Goal: Task Accomplishment & Management: Manage account settings

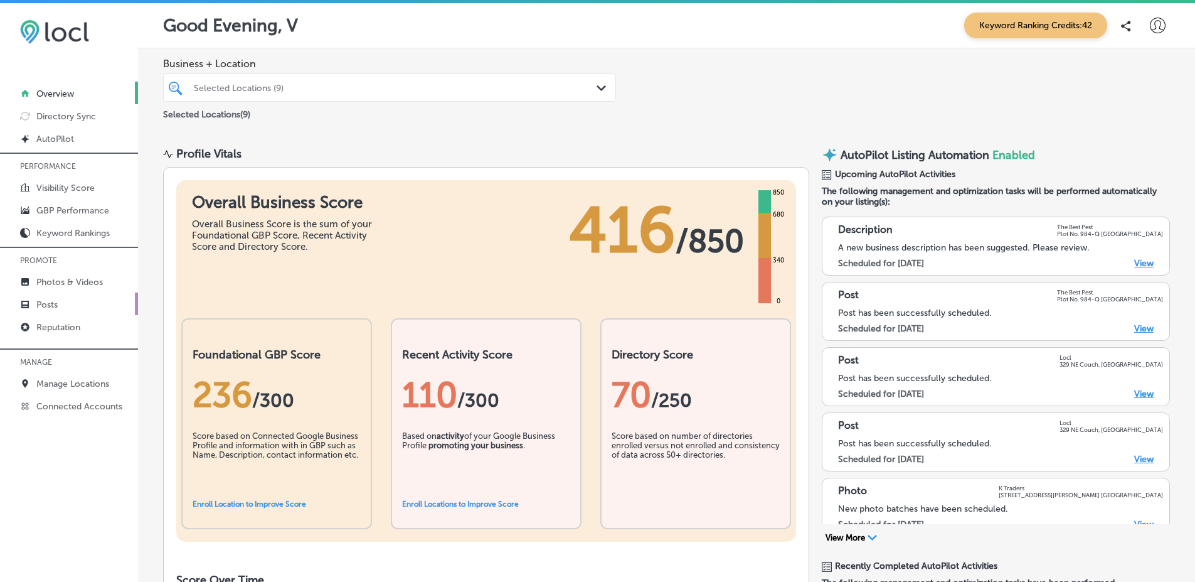
click at [66, 309] on link "Posts" at bounding box center [69, 303] width 138 height 23
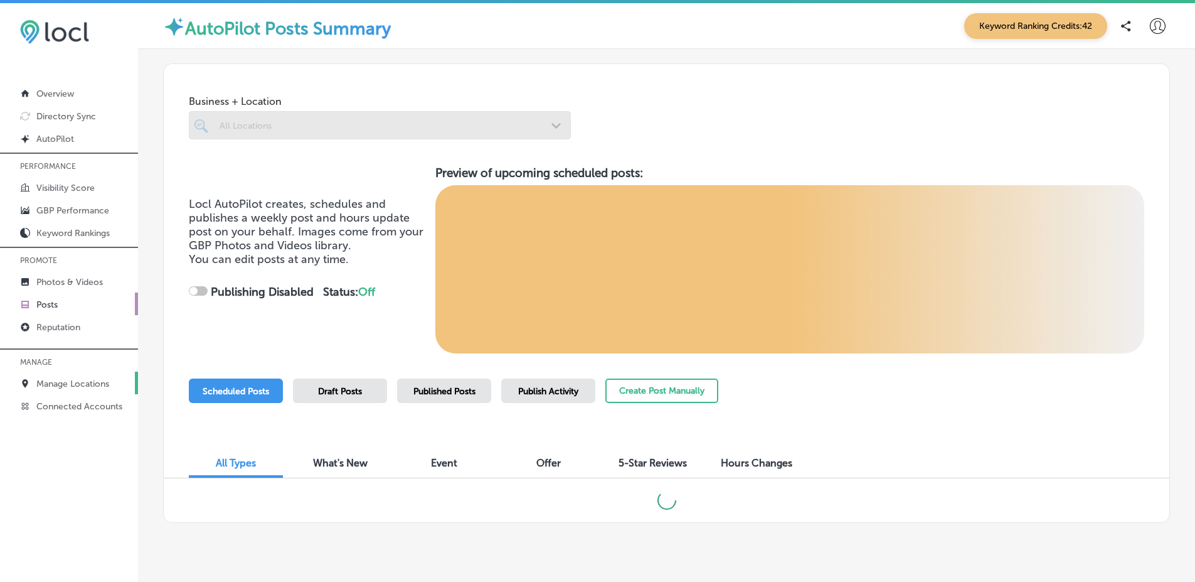
click at [106, 371] on link "Manage Locations" at bounding box center [69, 382] width 138 height 23
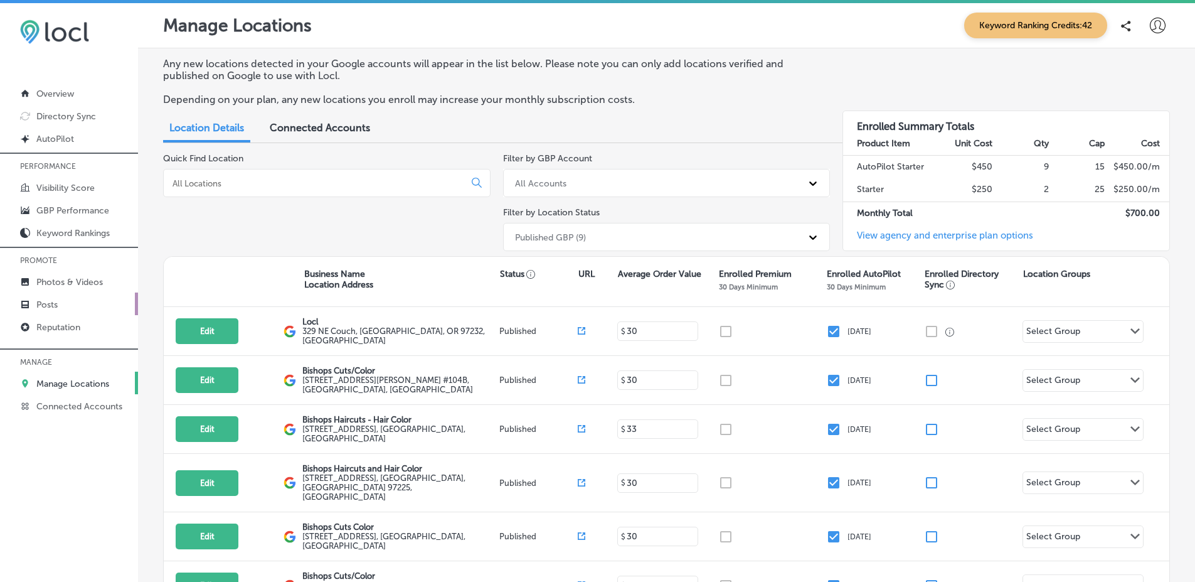
click at [78, 306] on link "Posts" at bounding box center [69, 303] width 138 height 23
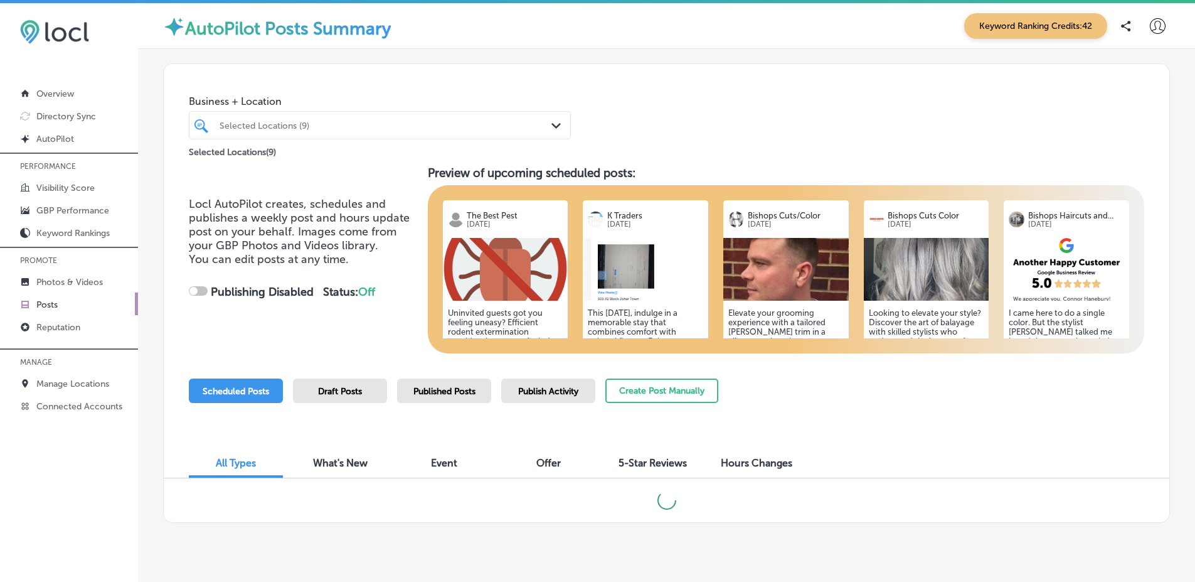
click at [429, 390] on span "Published Posts" at bounding box center [444, 391] width 62 height 11
click at [356, 99] on span "Business + Location" at bounding box center [380, 101] width 382 height 12
drag, startPoint x: 351, startPoint y: 144, endPoint x: 340, endPoint y: 127, distance: 20.0
click at [349, 145] on div "Selected Locations ( 9 )" at bounding box center [380, 150] width 382 height 16
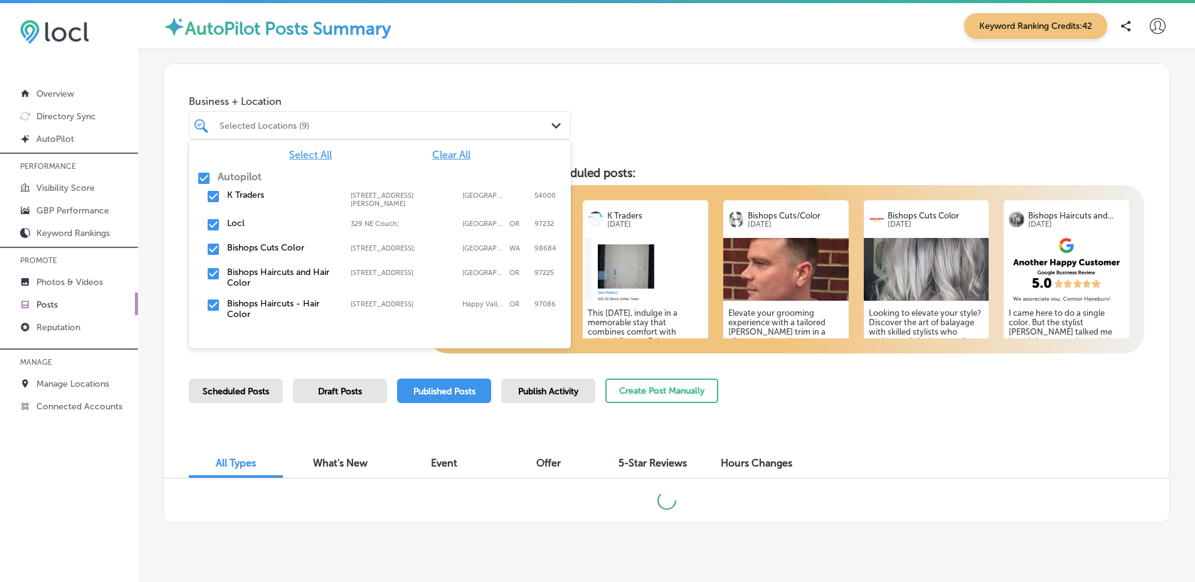
click at [340, 127] on div "Selected Locations (9)" at bounding box center [386, 125] width 333 height 11
checkbox input "true"
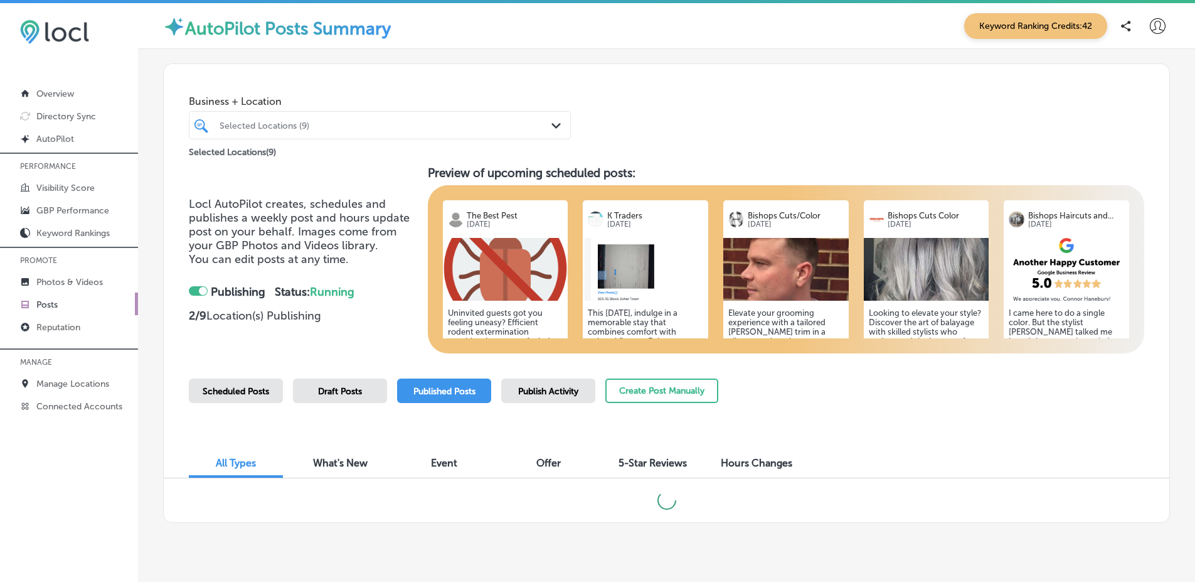
click at [605, 83] on div "Business + Location Selected Locations (9) Path Created with Sketch. Selected L…" at bounding box center [667, 111] width 1006 height 95
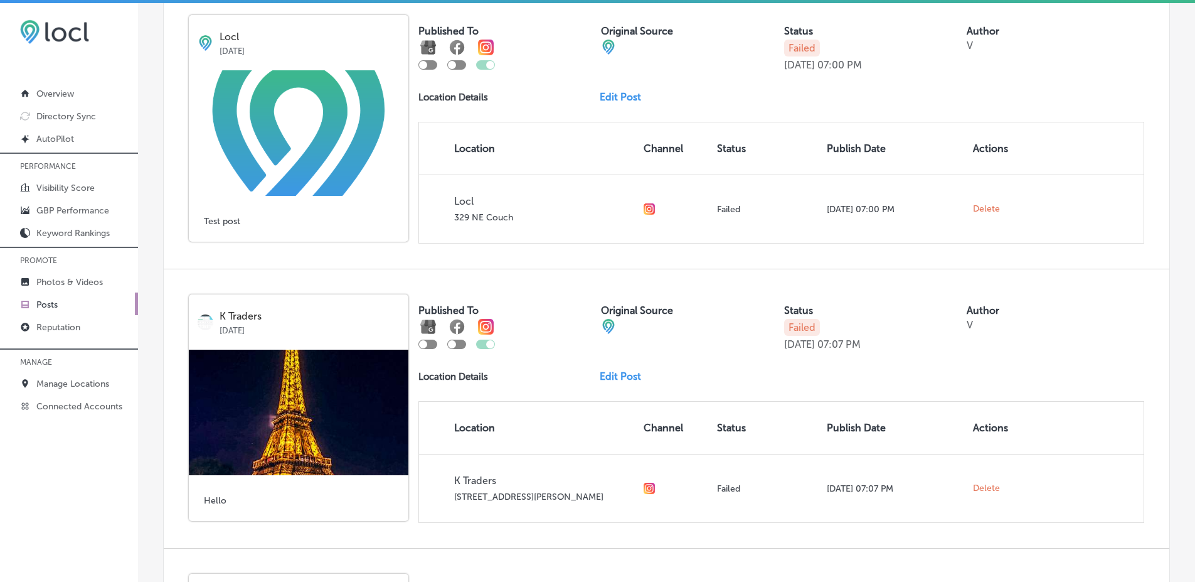
scroll to position [149, 0]
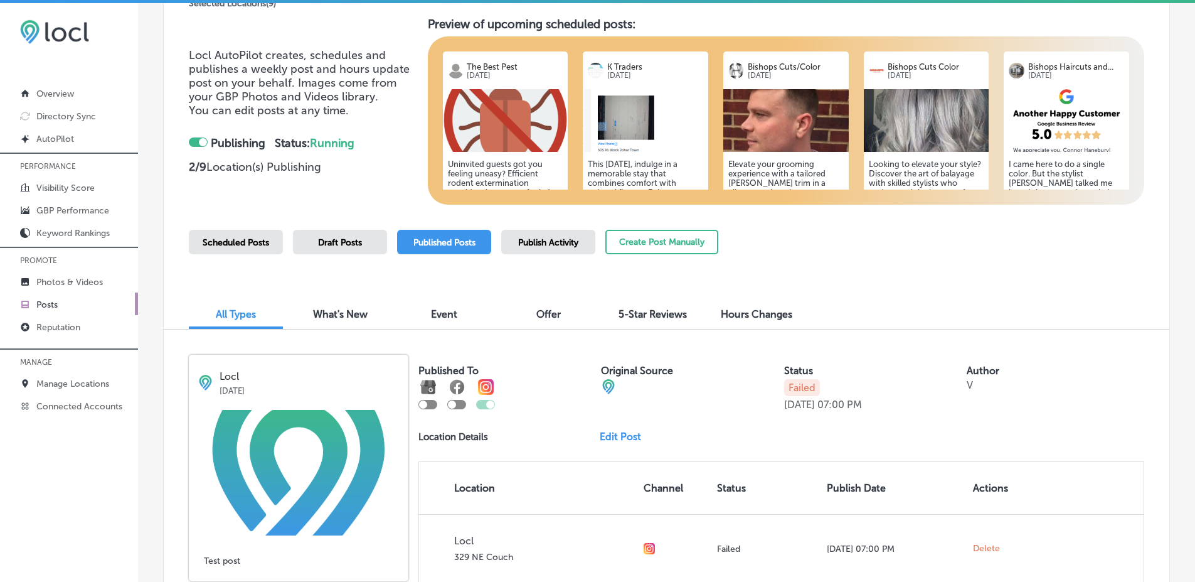
click at [248, 234] on div "Scheduled Posts" at bounding box center [236, 242] width 94 height 24
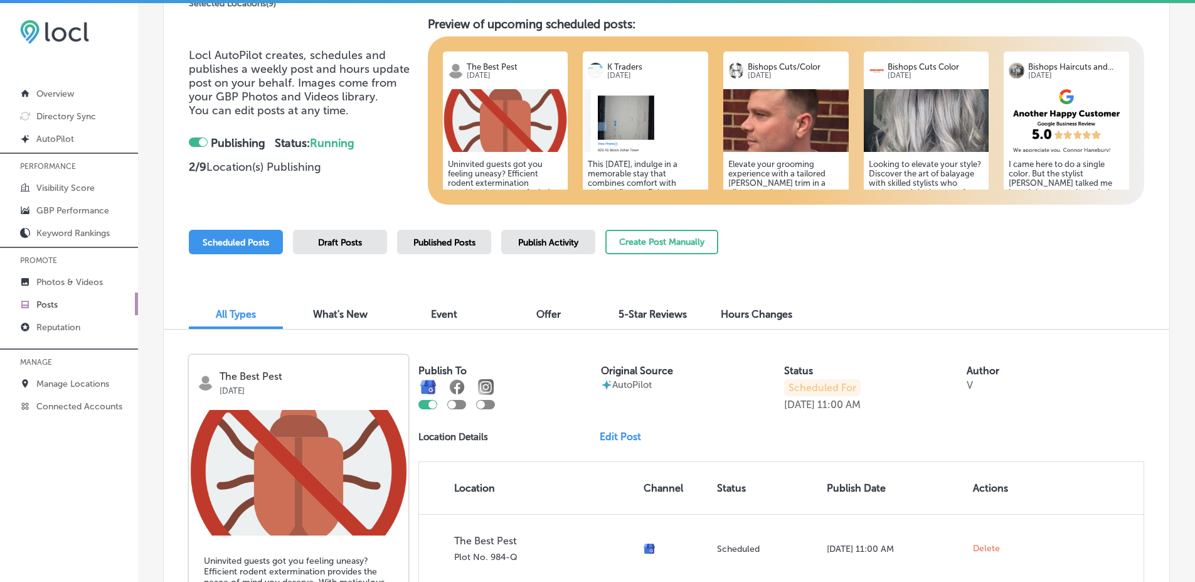
scroll to position [224, 0]
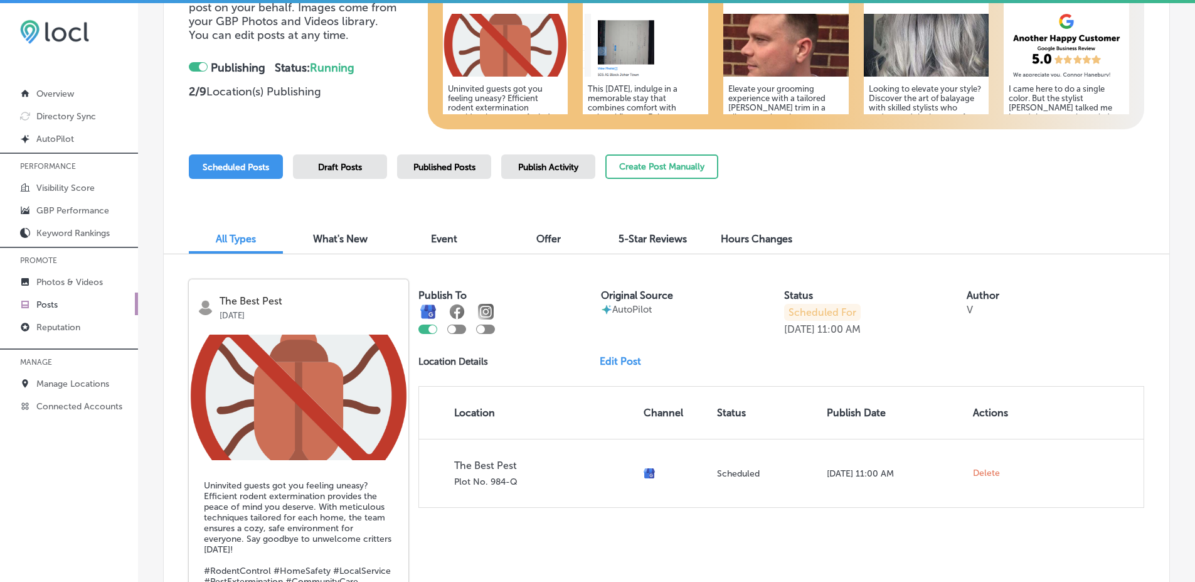
click at [572, 166] on span "Publish Activity" at bounding box center [548, 167] width 60 height 11
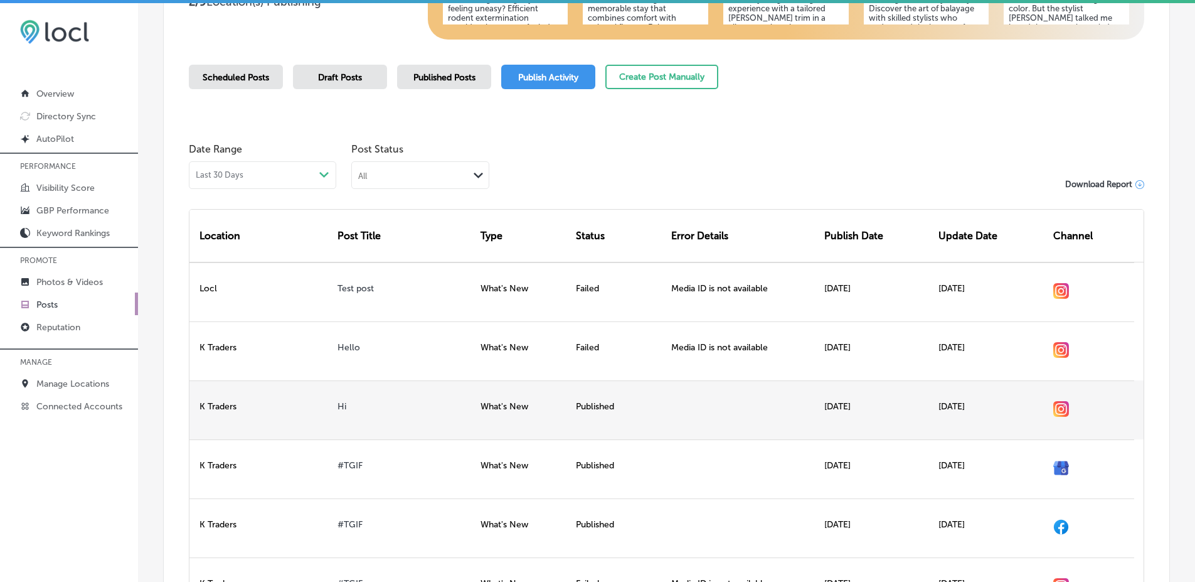
scroll to position [287, 0]
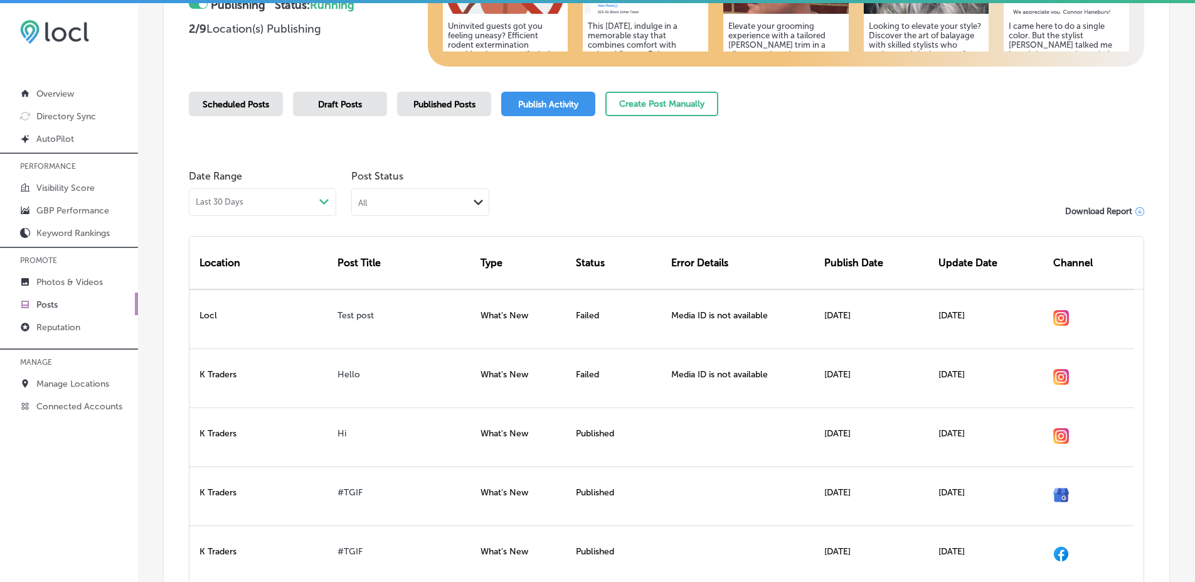
click at [415, 116] on div "Scheduled Posts Draft Posts Published Posts Publish Activity Create Post Manual…" at bounding box center [453, 120] width 529 height 57
click at [408, 98] on div "Published Posts" at bounding box center [444, 104] width 94 height 24
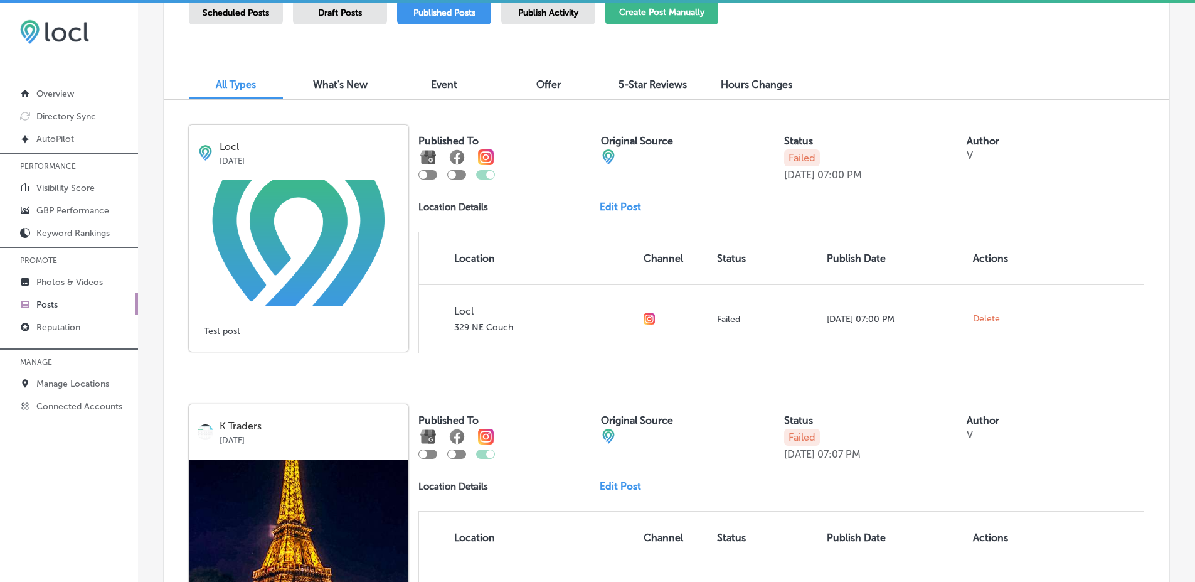
scroll to position [363, 0]
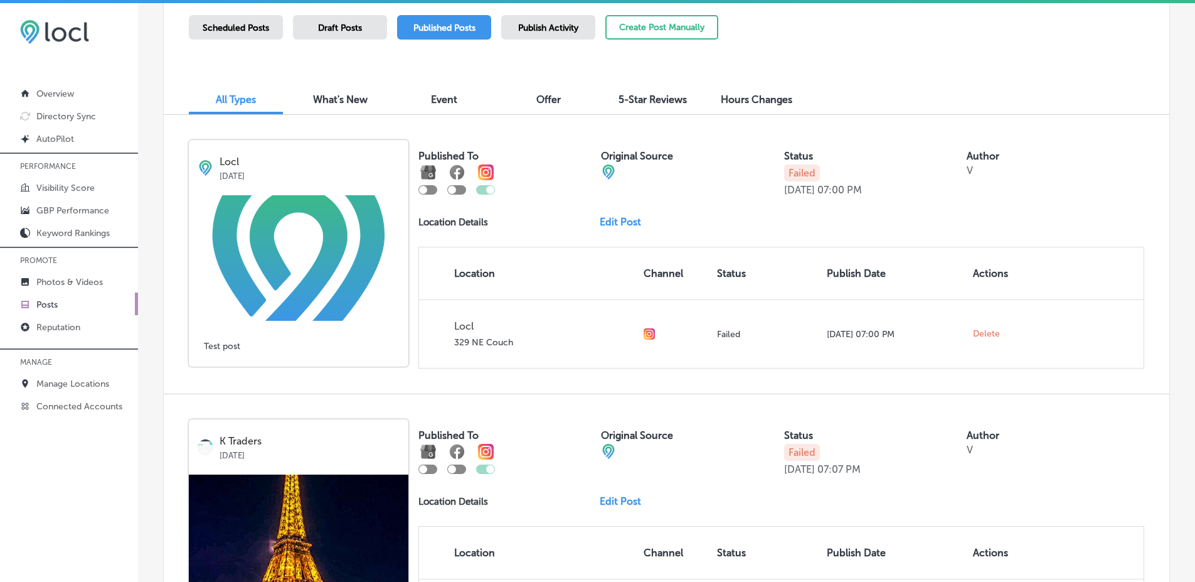
click at [792, 171] on p "Failed" at bounding box center [802, 172] width 36 height 17
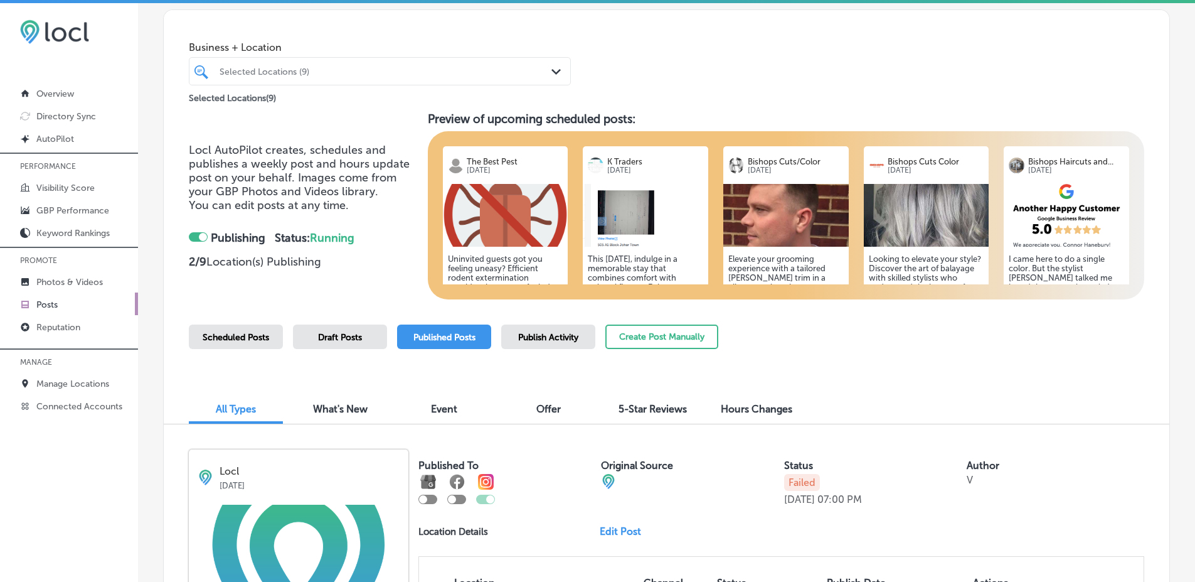
scroll to position [53, 0]
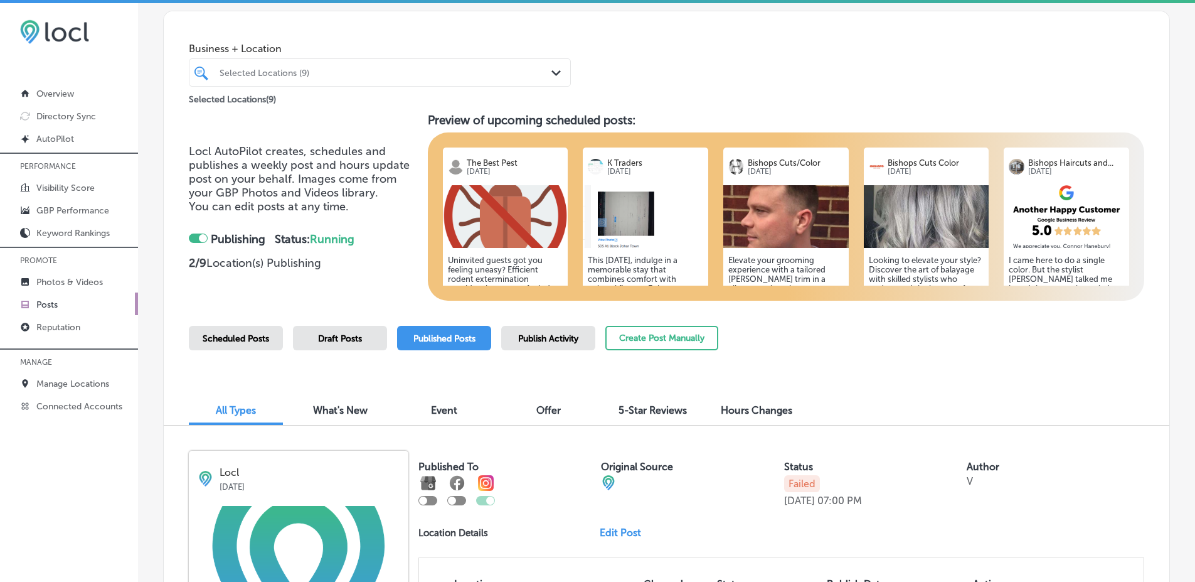
click at [706, 98] on div "Business + Location Selected Locations (9) Path Created with Sketch. Selected L…" at bounding box center [667, 58] width 1006 height 95
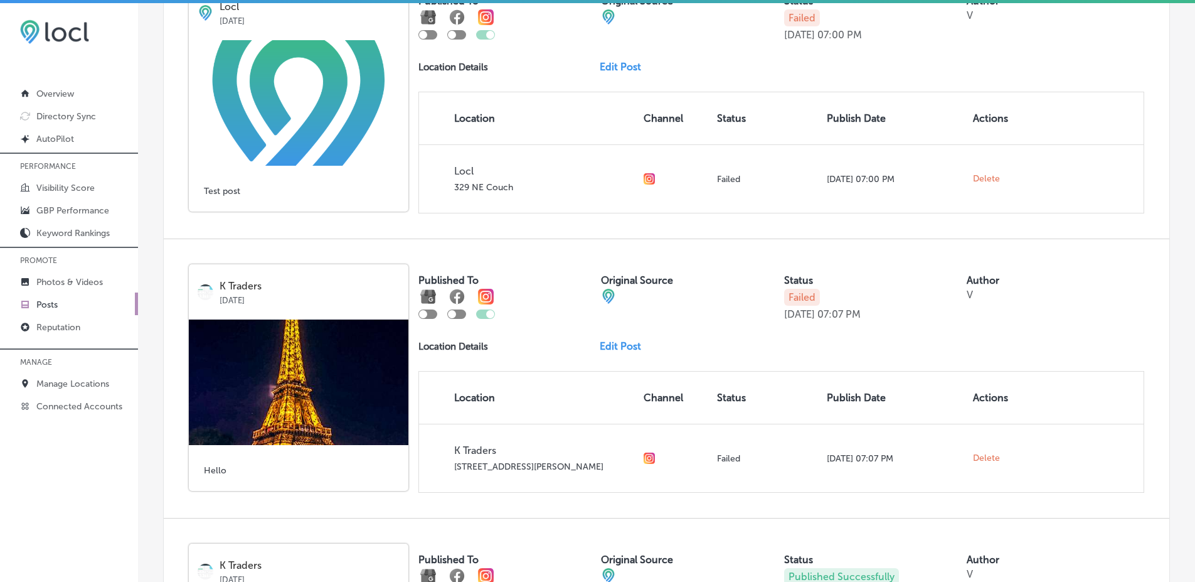
scroll to position [539, 0]
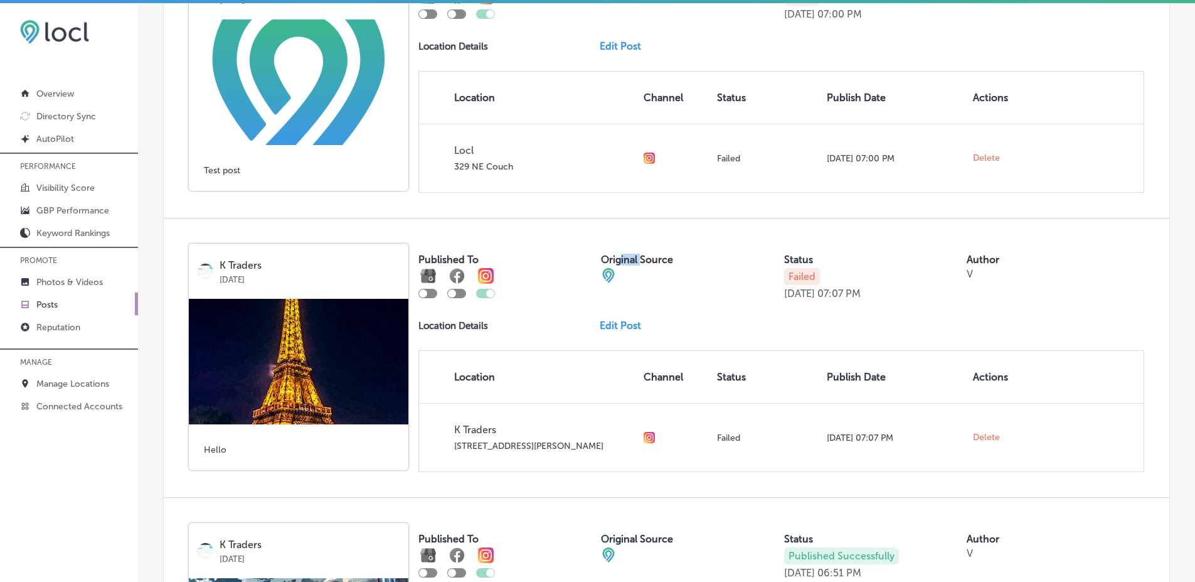
drag, startPoint x: 617, startPoint y: 257, endPoint x: 644, endPoint y: 258, distance: 26.4
click at [641, 258] on label "Original Source" at bounding box center [637, 259] width 72 height 12
click at [644, 258] on label "Original Source" at bounding box center [637, 259] width 72 height 12
click at [570, 269] on div at bounding box center [507, 283] width 178 height 30
drag, startPoint x: 631, startPoint y: 263, endPoint x: 651, endPoint y: 263, distance: 20.1
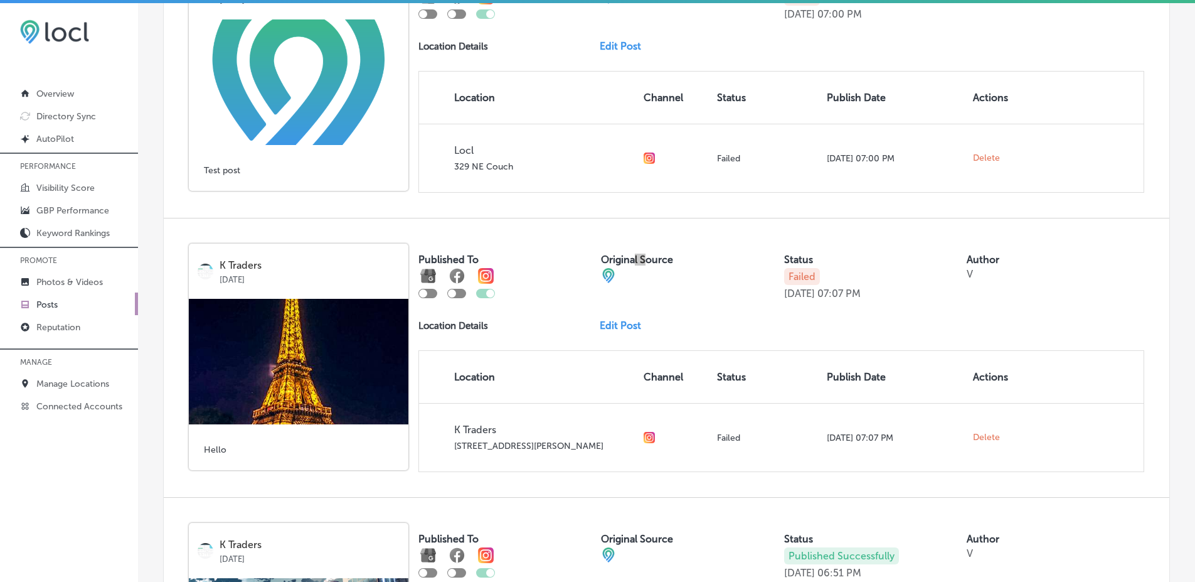
click at [649, 263] on label "Original Source" at bounding box center [637, 259] width 72 height 12
click at [656, 263] on label "Original Source" at bounding box center [637, 259] width 72 height 12
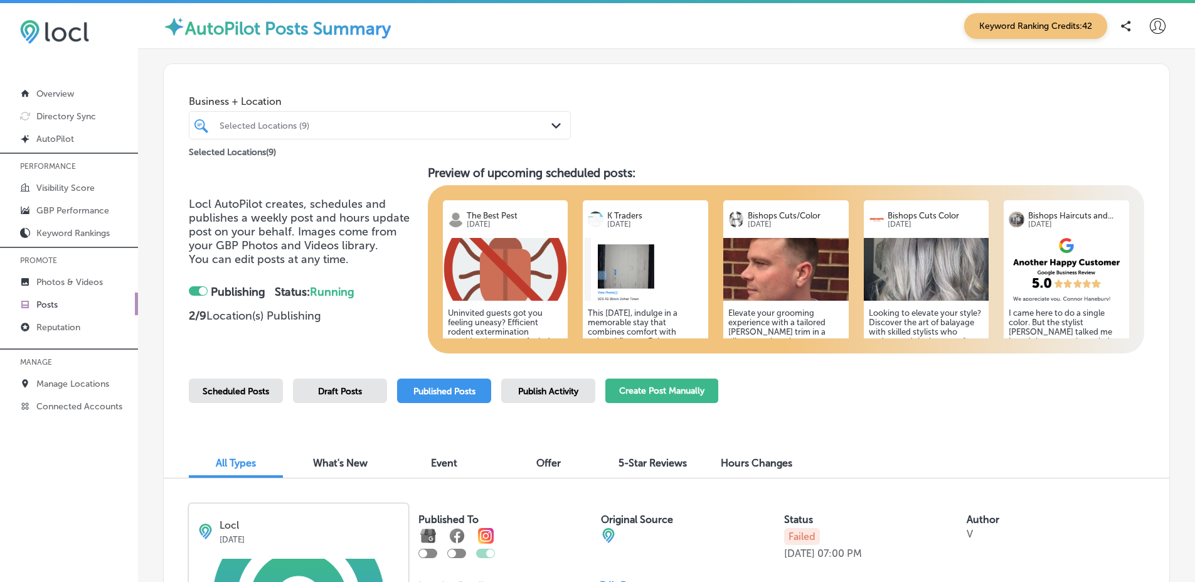
click at [659, 385] on button "Create Post Manually" at bounding box center [661, 390] width 113 height 24
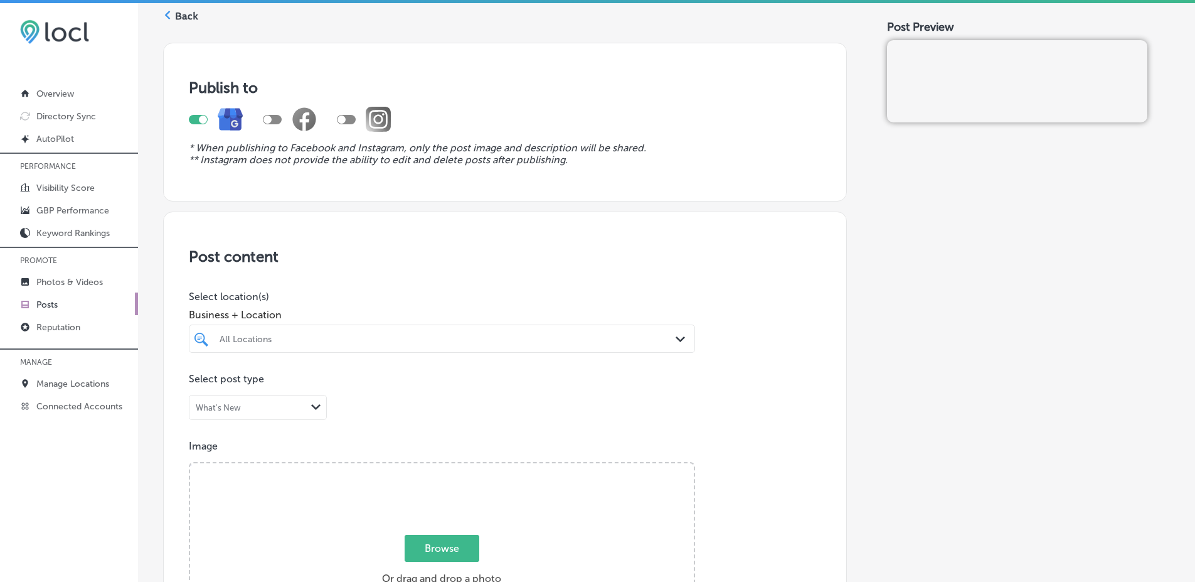
scroll to position [50, 0]
click at [378, 338] on div "All Locations" at bounding box center [448, 336] width 457 height 11
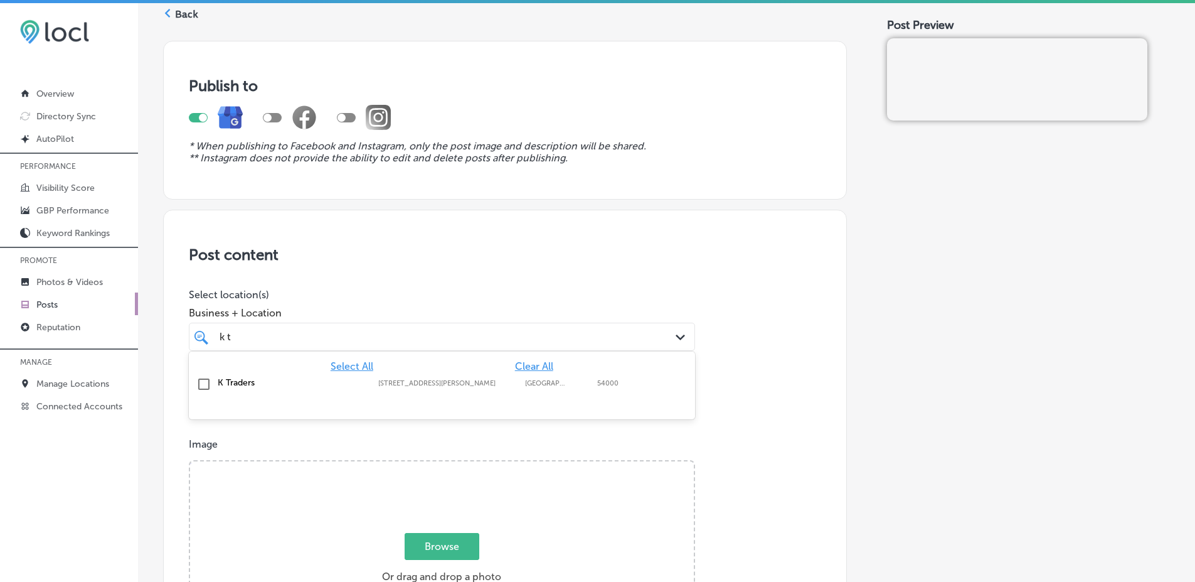
click at [289, 382] on label "K Traders" at bounding box center [292, 382] width 148 height 11
type input "k t"
click at [436, 289] on p "Select location(s)" at bounding box center [442, 295] width 506 height 12
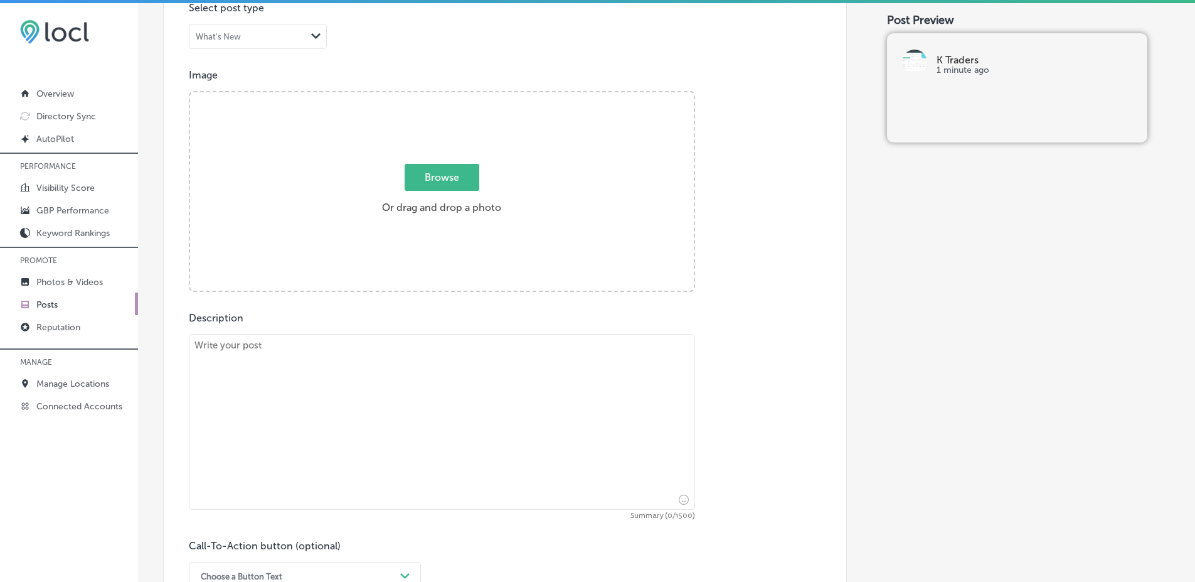
scroll to position [424, 0]
click at [440, 179] on span "Browse" at bounding box center [442, 172] width 75 height 27
click at [440, 91] on input "Browse Or drag and drop a photo" at bounding box center [442, 89] width 504 height 4
type input "C:\fakepath\IMG_5240-2.jpg"
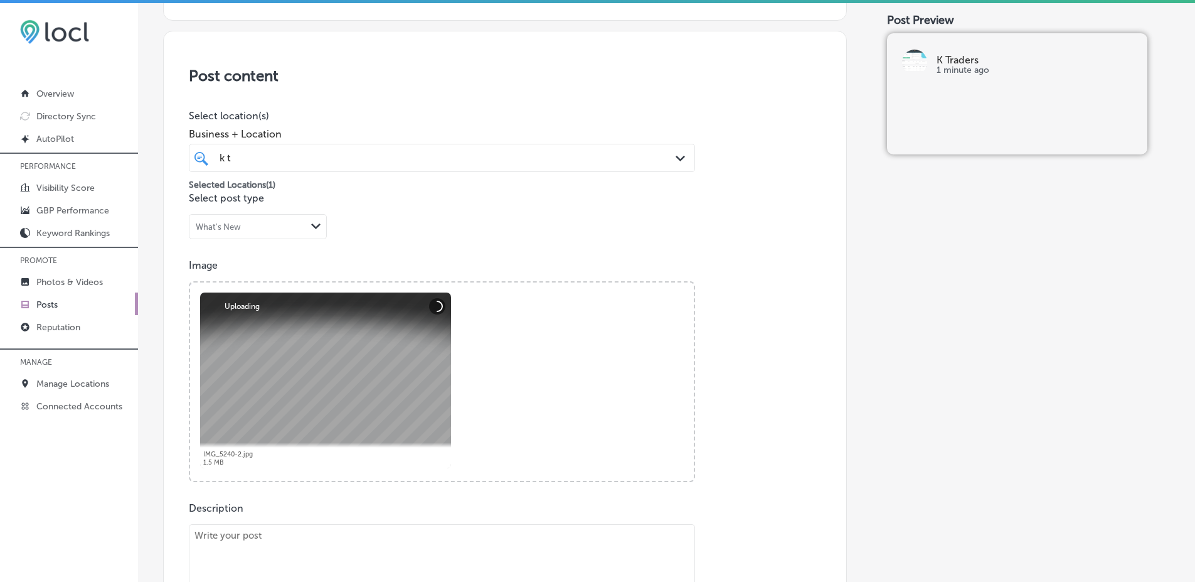
scroll to position [272, 0]
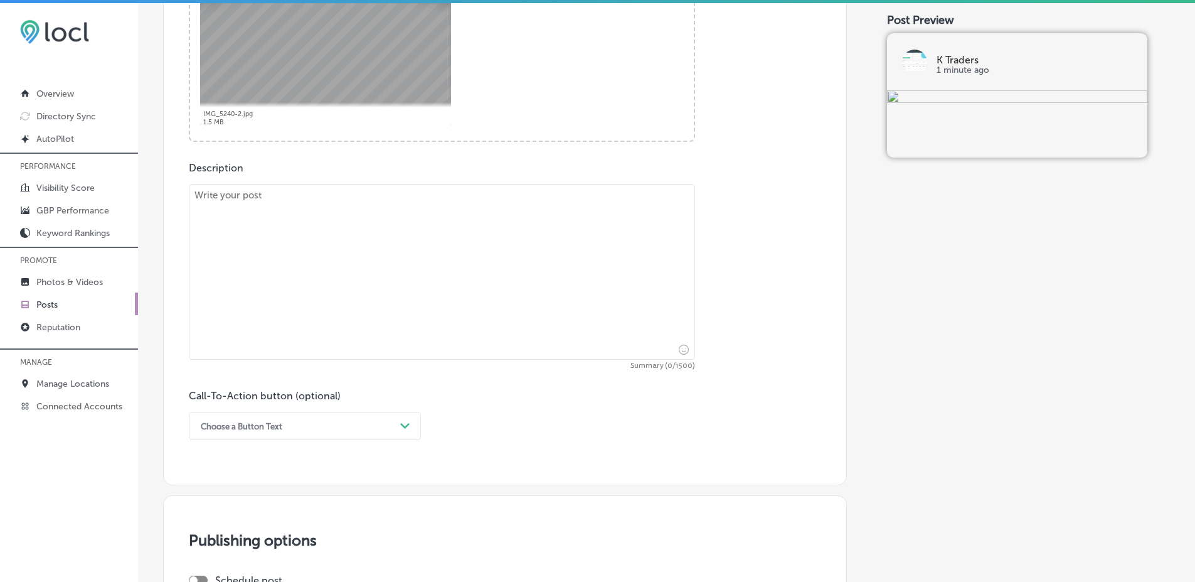
click at [505, 220] on textarea at bounding box center [442, 272] width 506 height 176
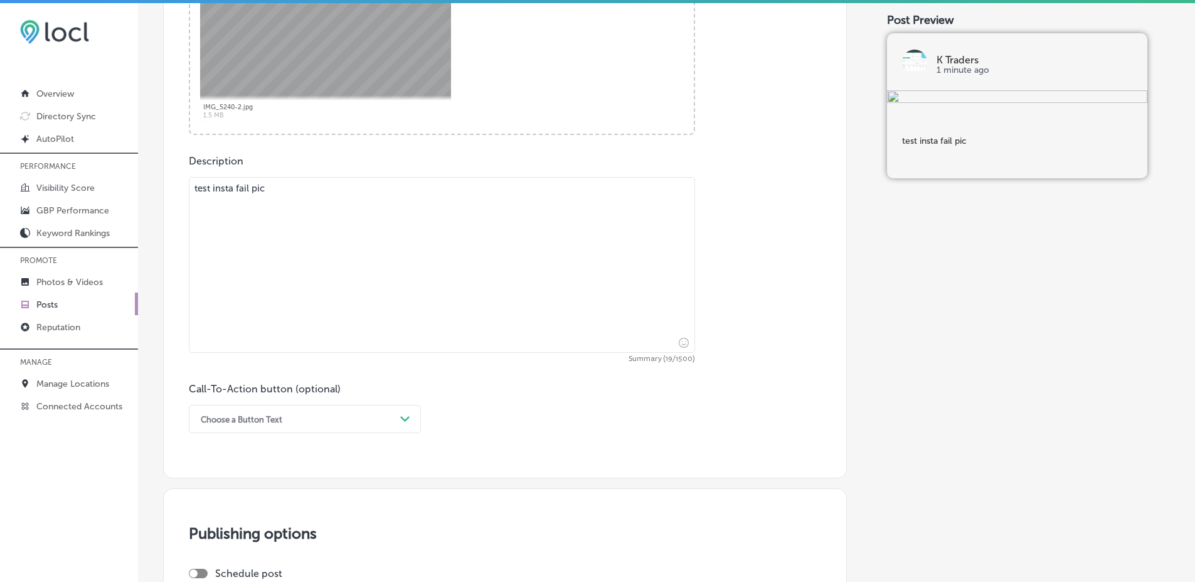
scroll to position [876, 0]
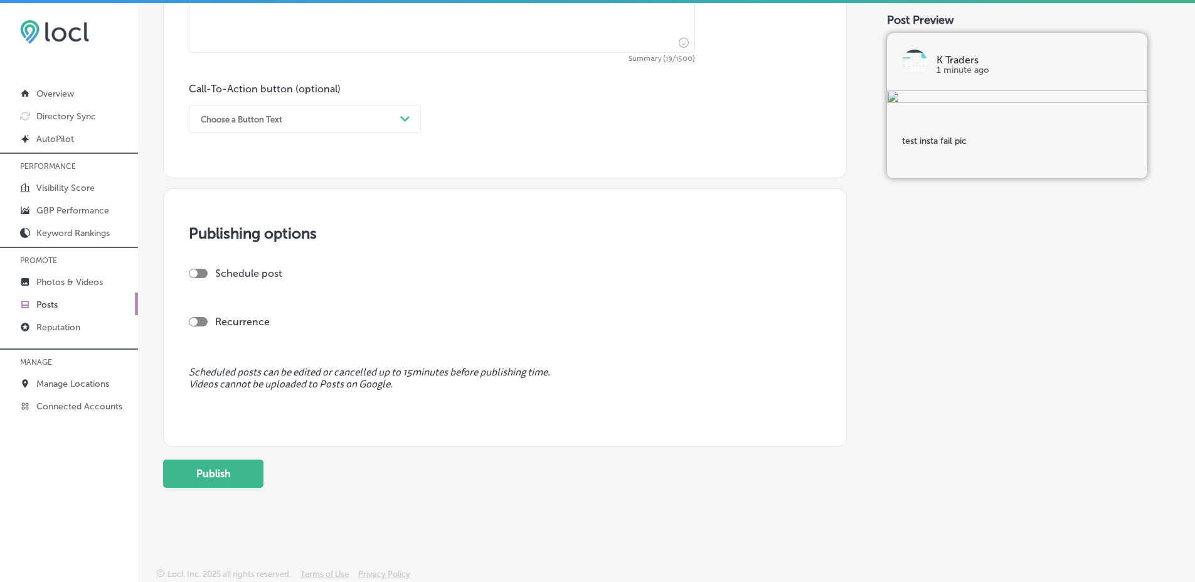
click at [205, 277] on div at bounding box center [198, 272] width 19 height 9
type textarea "test insta fail pic"
checkbox input "true"
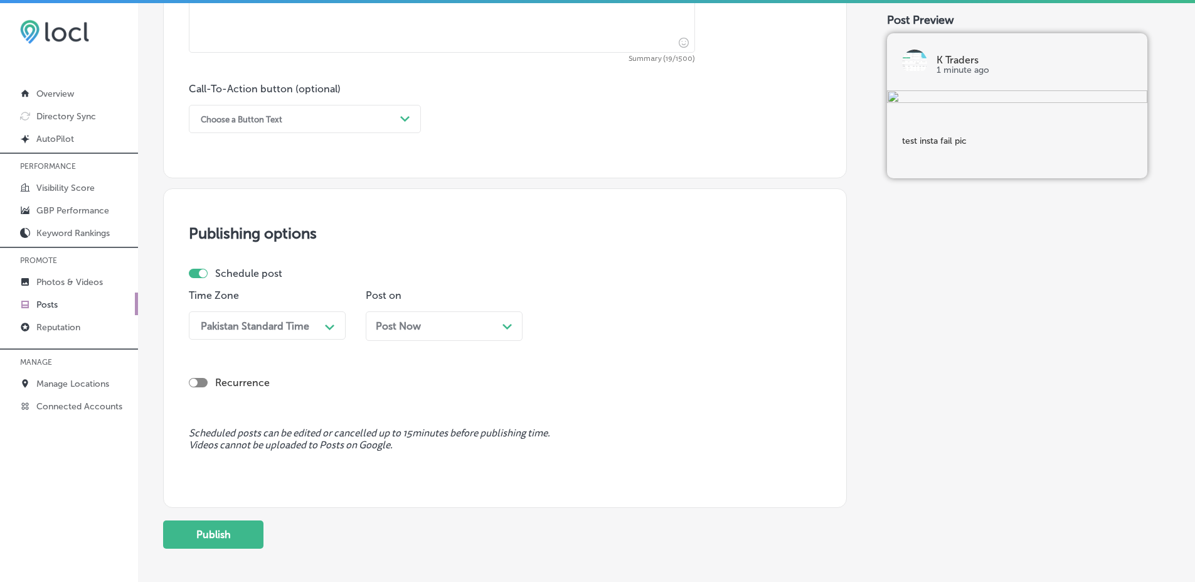
click at [400, 317] on div "Post Now Path Created with Sketch." at bounding box center [444, 325] width 157 height 29
click at [251, 534] on button "Publish" at bounding box center [213, 534] width 100 height 28
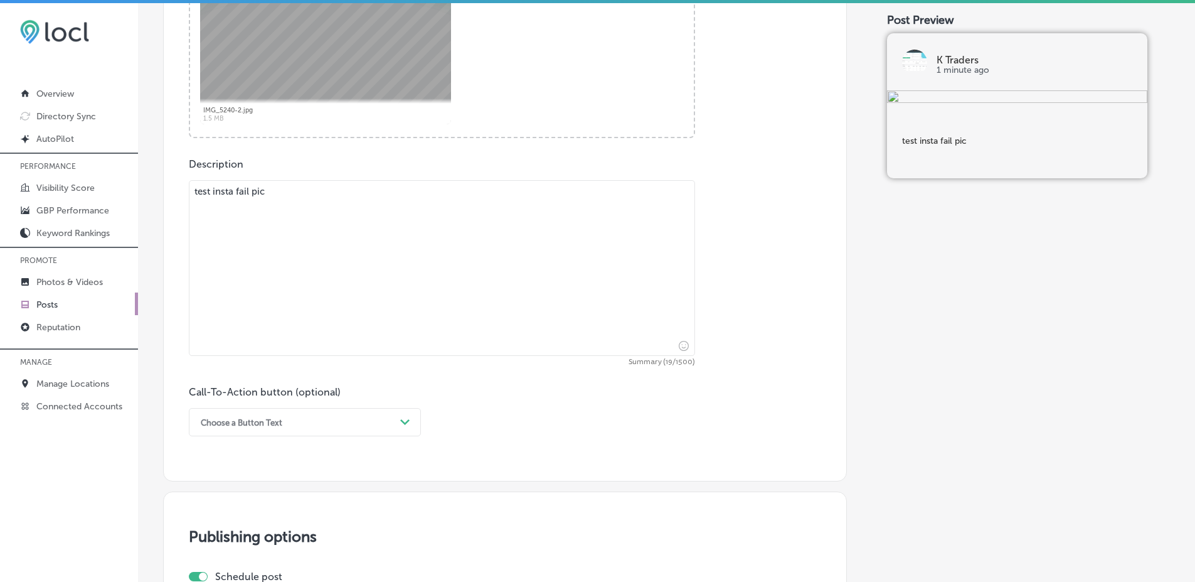
scroll to position [349, 0]
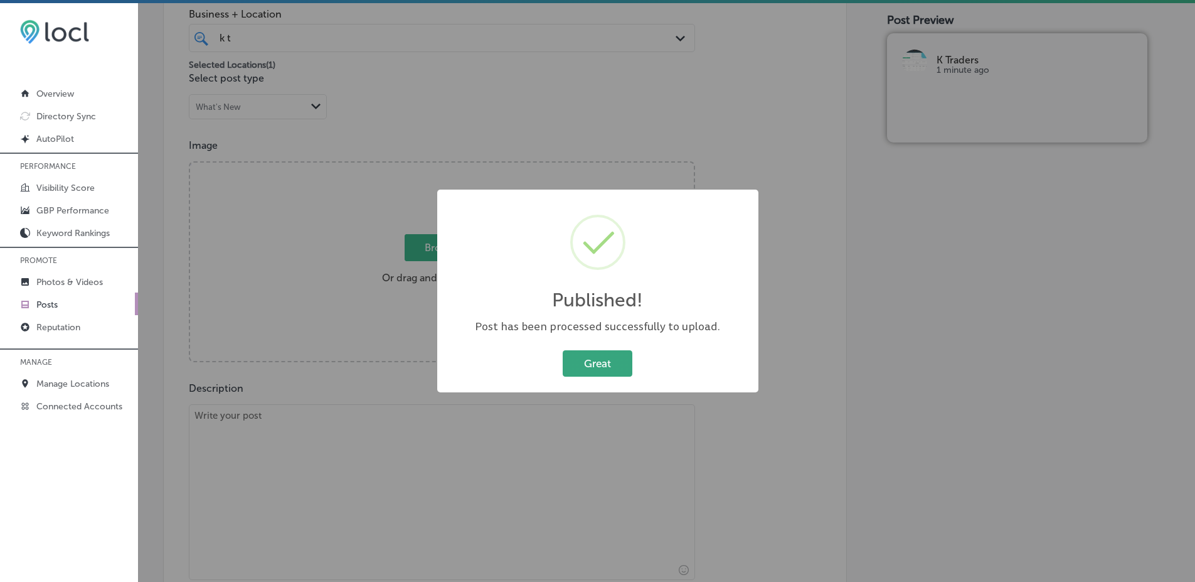
click at [563, 370] on button "Great" at bounding box center [598, 363] width 70 height 26
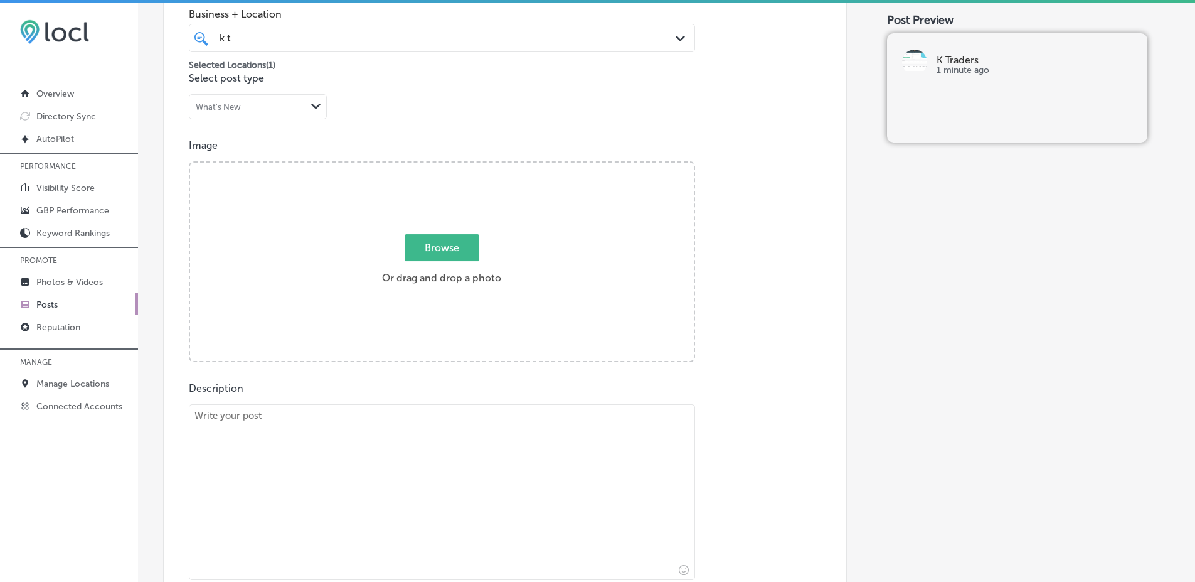
click at [94, 298] on link "Posts" at bounding box center [69, 303] width 138 height 23
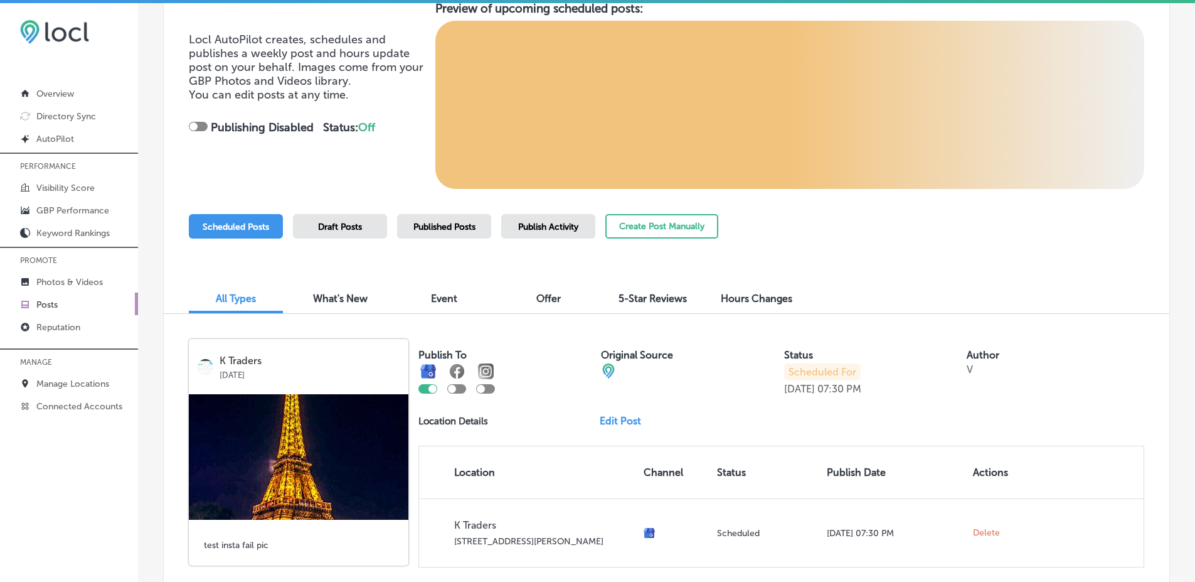
scroll to position [226, 0]
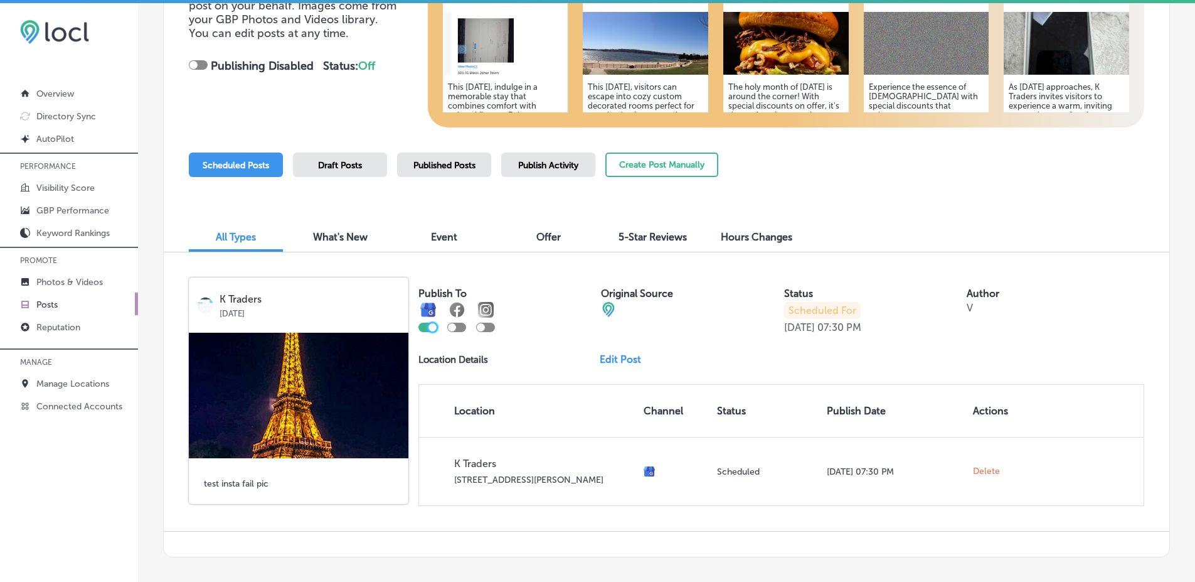
click at [432, 327] on div at bounding box center [432, 327] width 8 height 8
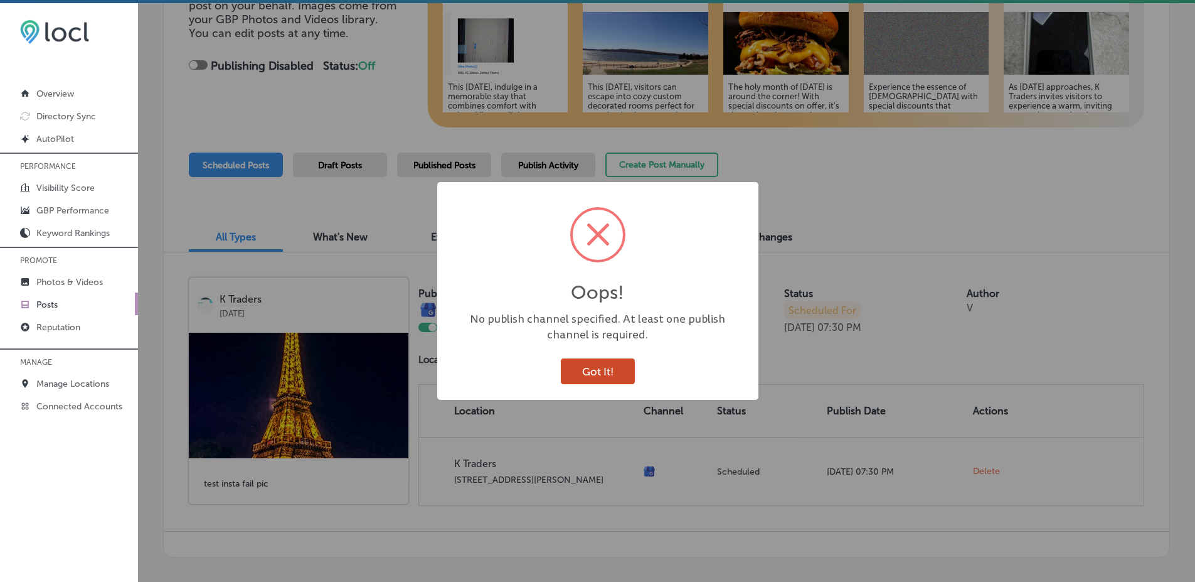
click at [617, 375] on button "Got It!" at bounding box center [598, 371] width 74 height 26
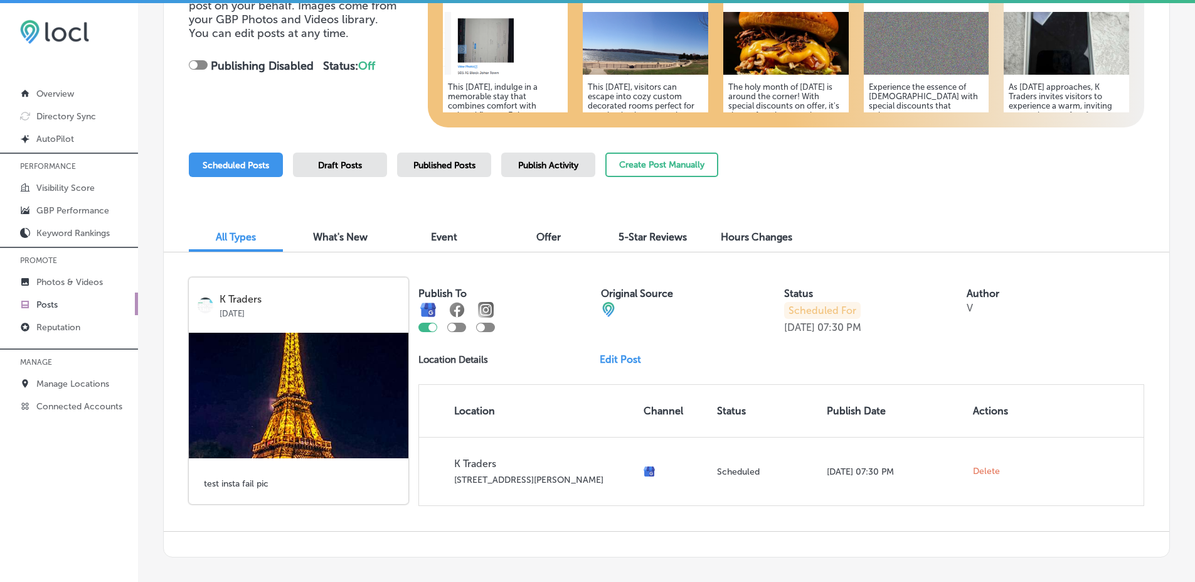
click at [489, 329] on div at bounding box center [485, 326] width 19 height 9
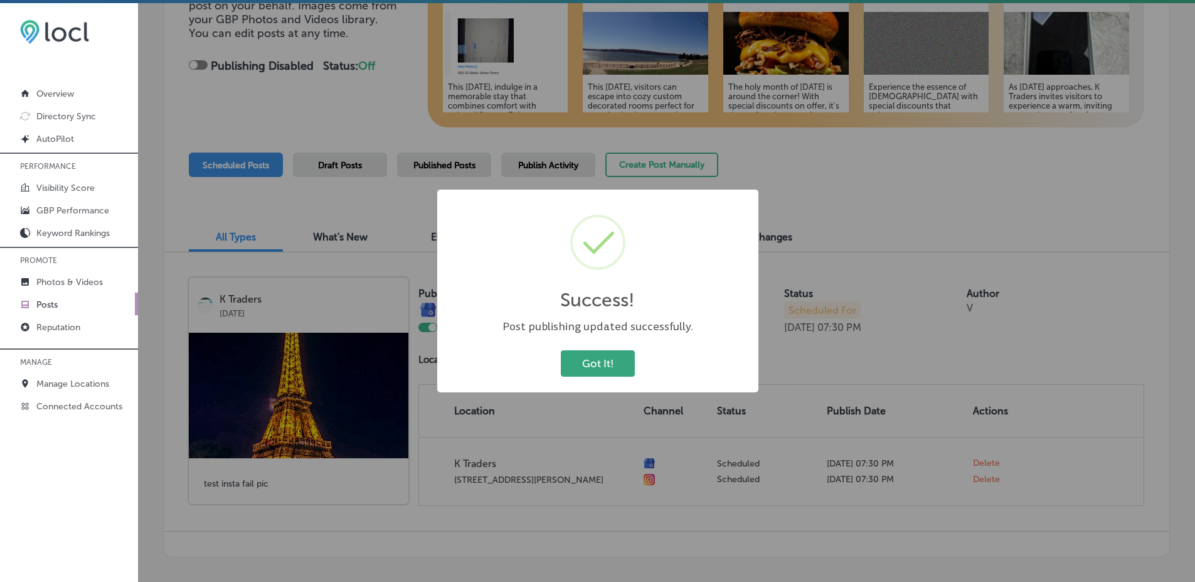
click at [592, 353] on button "Got It!" at bounding box center [598, 363] width 74 height 26
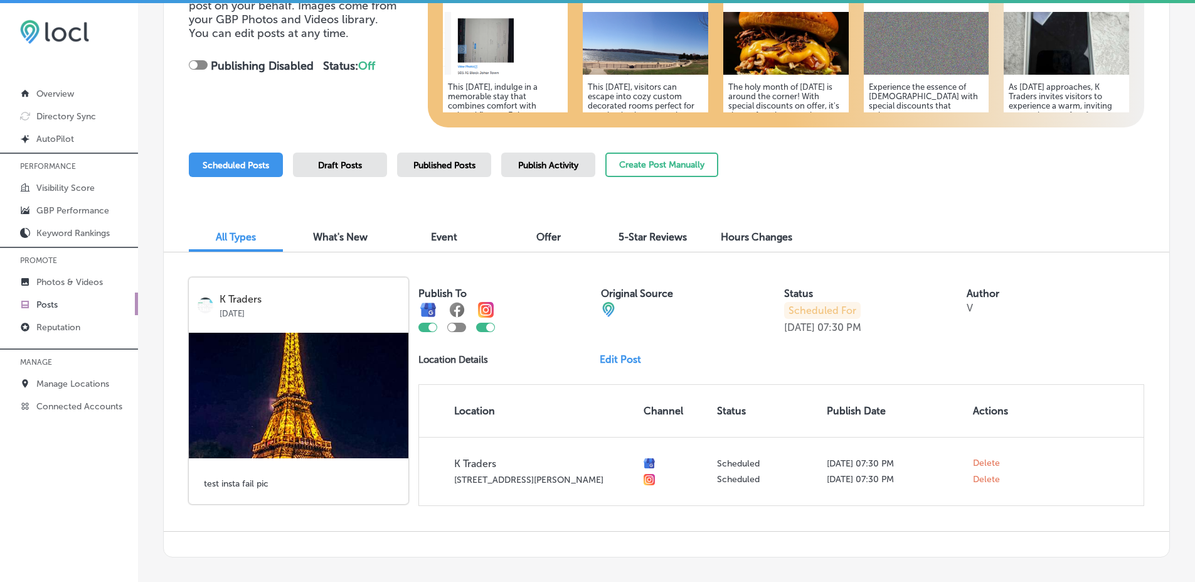
click at [482, 331] on div at bounding box center [485, 326] width 19 height 9
checkbox input "false"
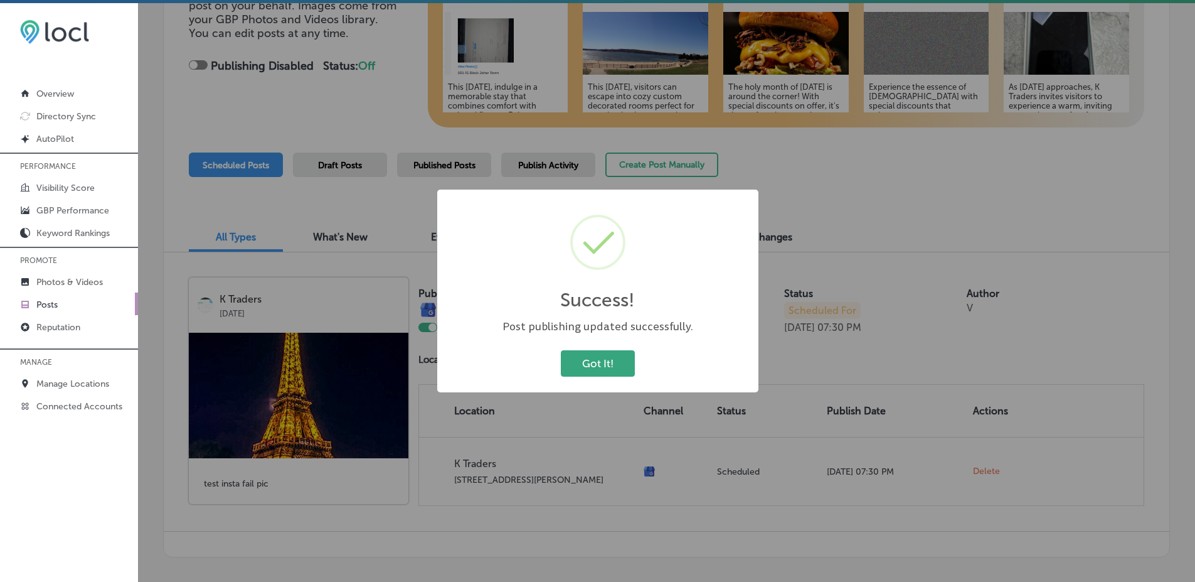
click at [592, 371] on button "Got It!" at bounding box center [598, 363] width 74 height 26
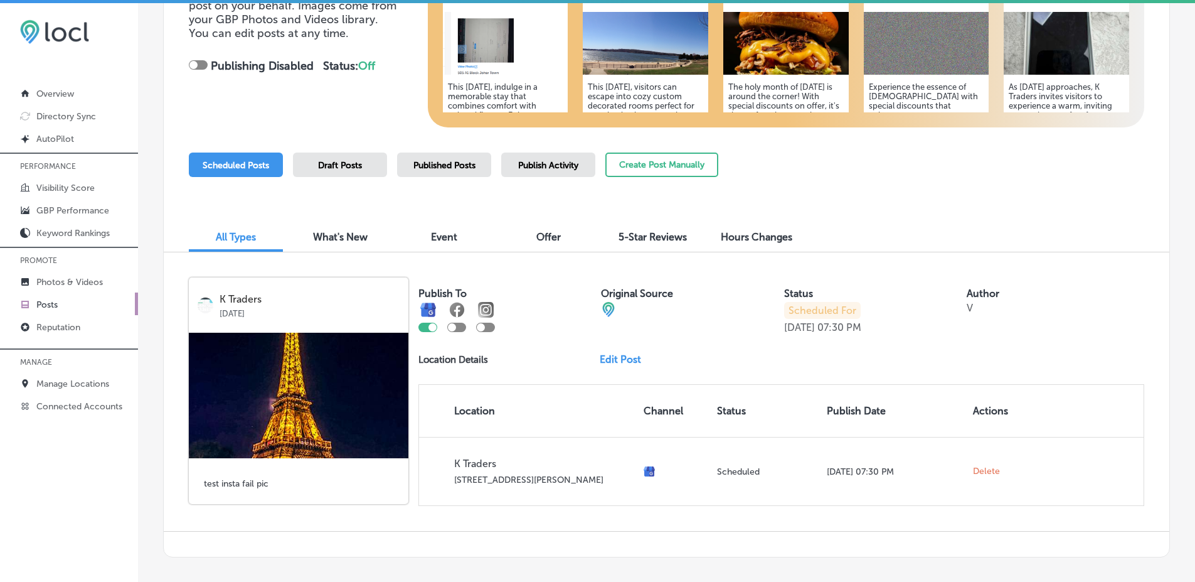
click at [614, 358] on link "Edit Post" at bounding box center [625, 359] width 51 height 12
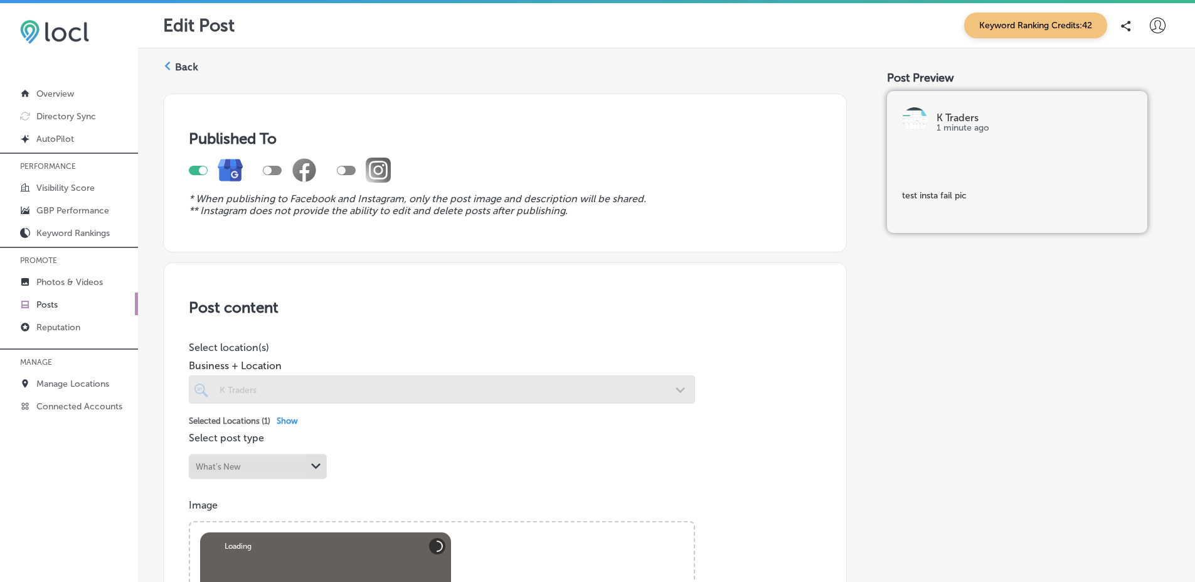
checkbox input "true"
click at [203, 172] on div at bounding box center [203, 170] width 8 height 8
checkbox input "false"
checkbox input "true"
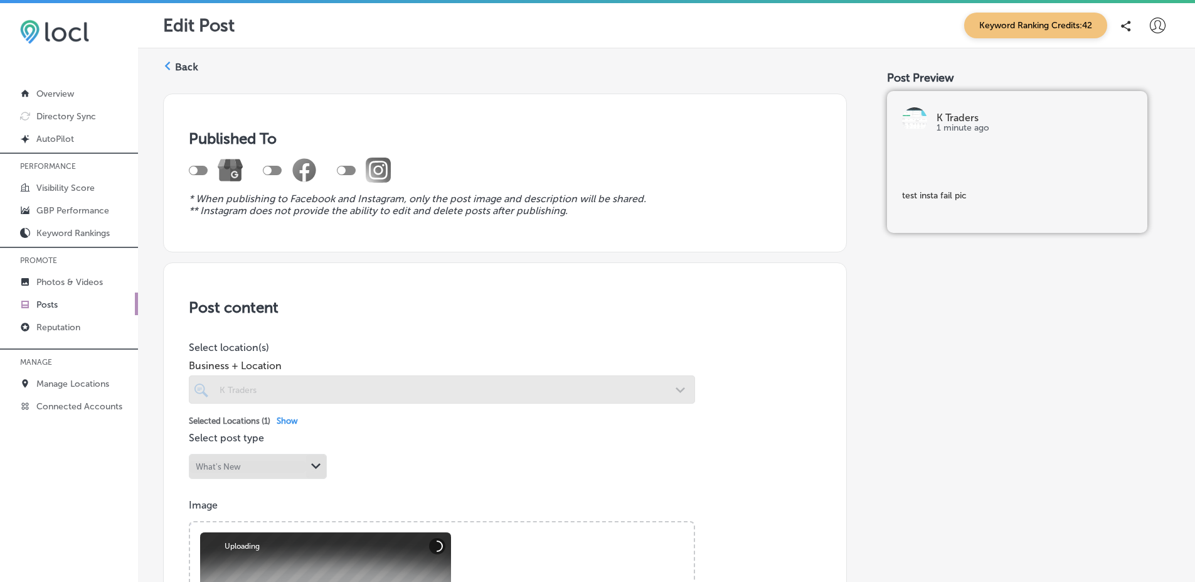
click at [353, 171] on div at bounding box center [346, 170] width 19 height 9
checkbox input "true"
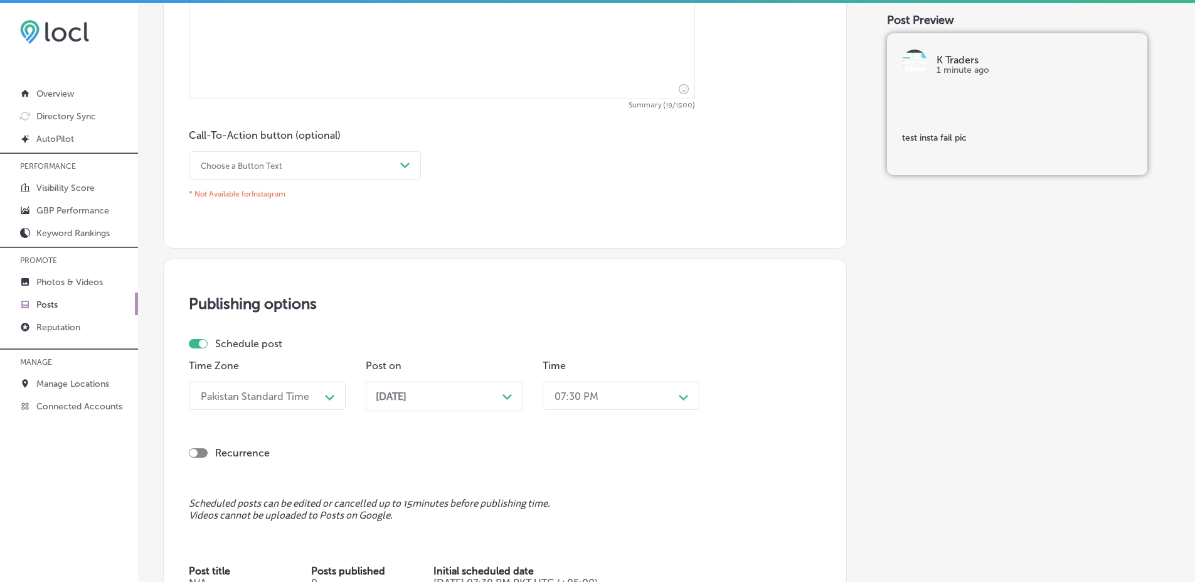
scroll to position [903, 0]
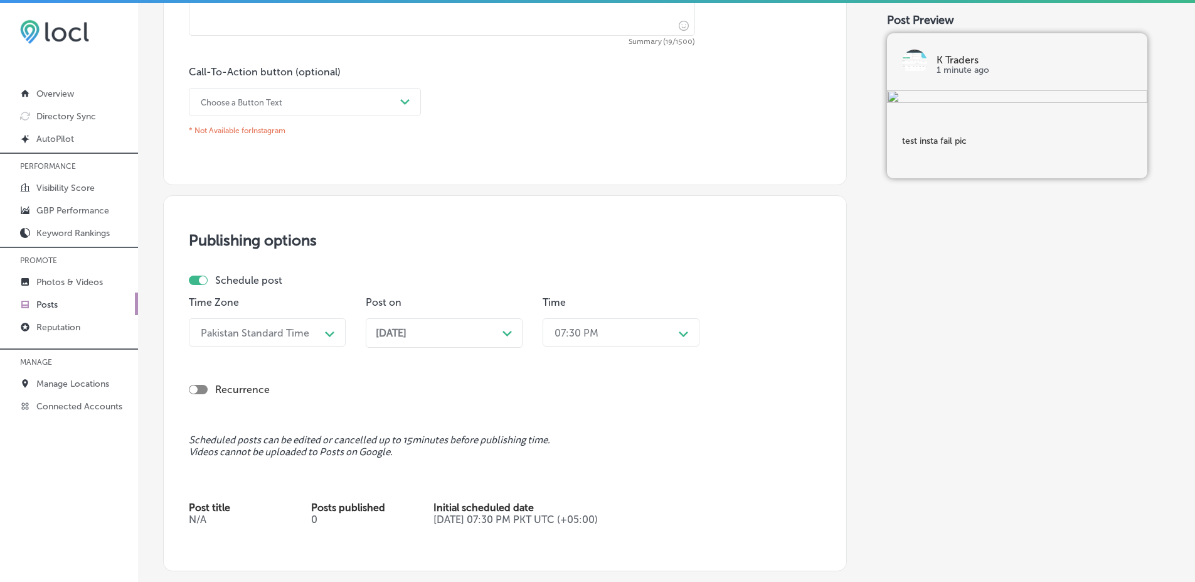
click at [196, 257] on div "Publishing options Schedule post Time Zone [GEOGRAPHIC_DATA] Standard Time Path…" at bounding box center [505, 383] width 684 height 376
click at [203, 276] on div at bounding box center [203, 280] width 8 height 8
checkbox input "false"
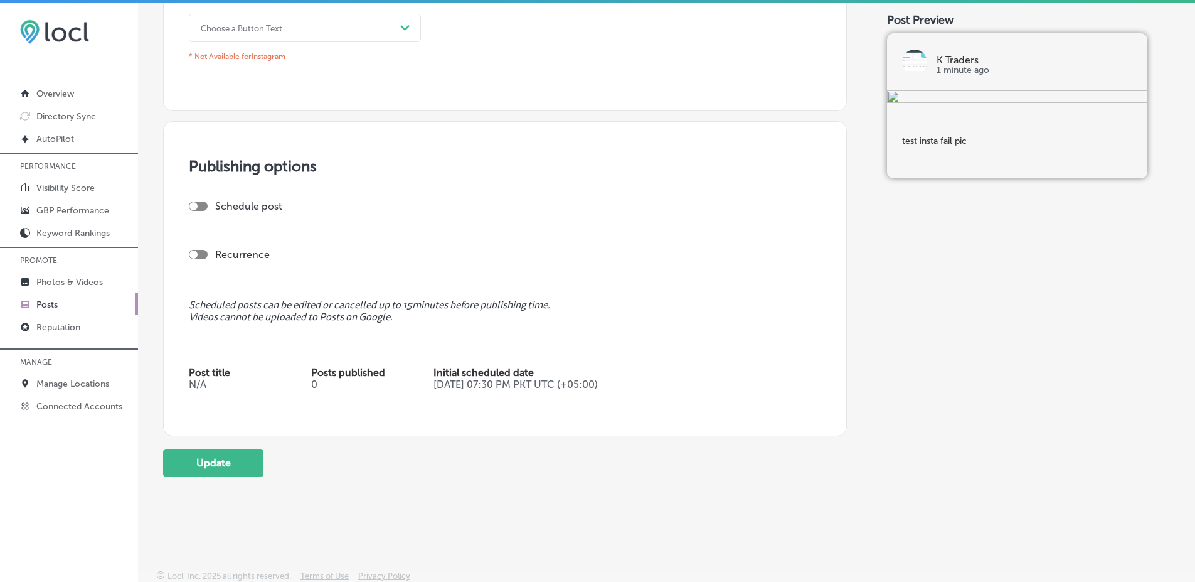
scroll to position [979, 0]
click at [253, 465] on button "Update" at bounding box center [213, 461] width 100 height 28
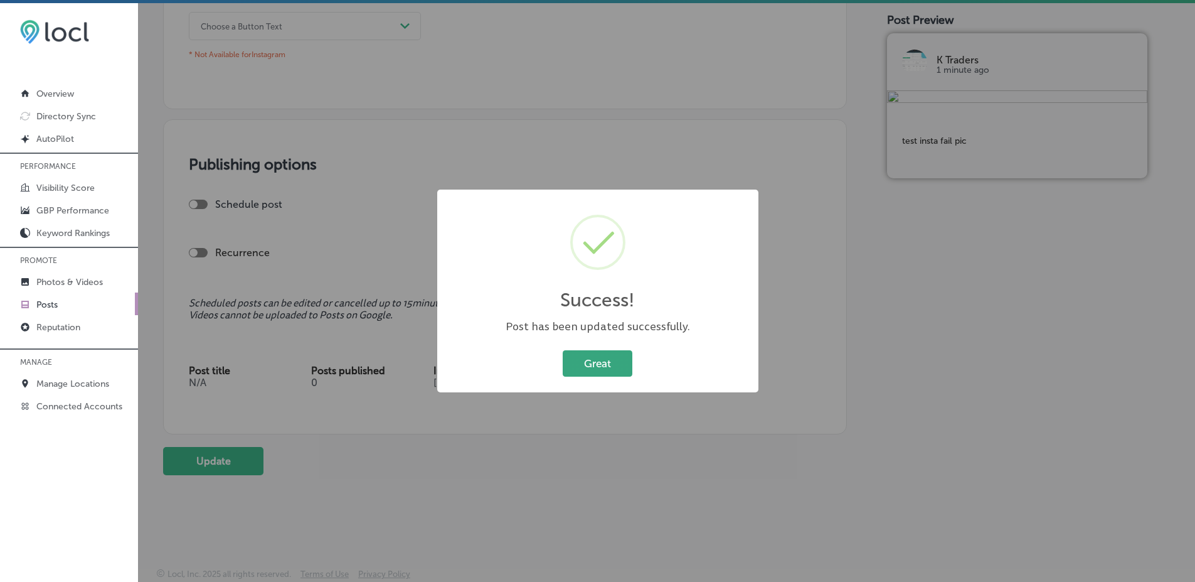
click at [597, 363] on button "Great" at bounding box center [598, 363] width 70 height 26
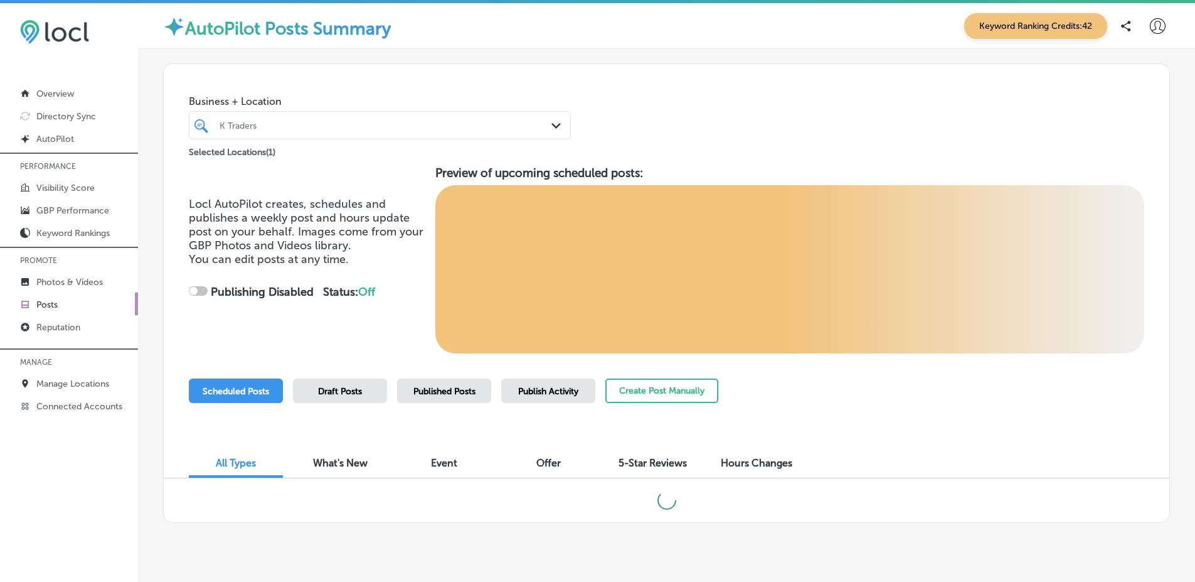
click at [341, 275] on div "Locl AutoPilot creates, schedules and publishes a weekly post and hours update …" at bounding box center [307, 259] width 237 height 125
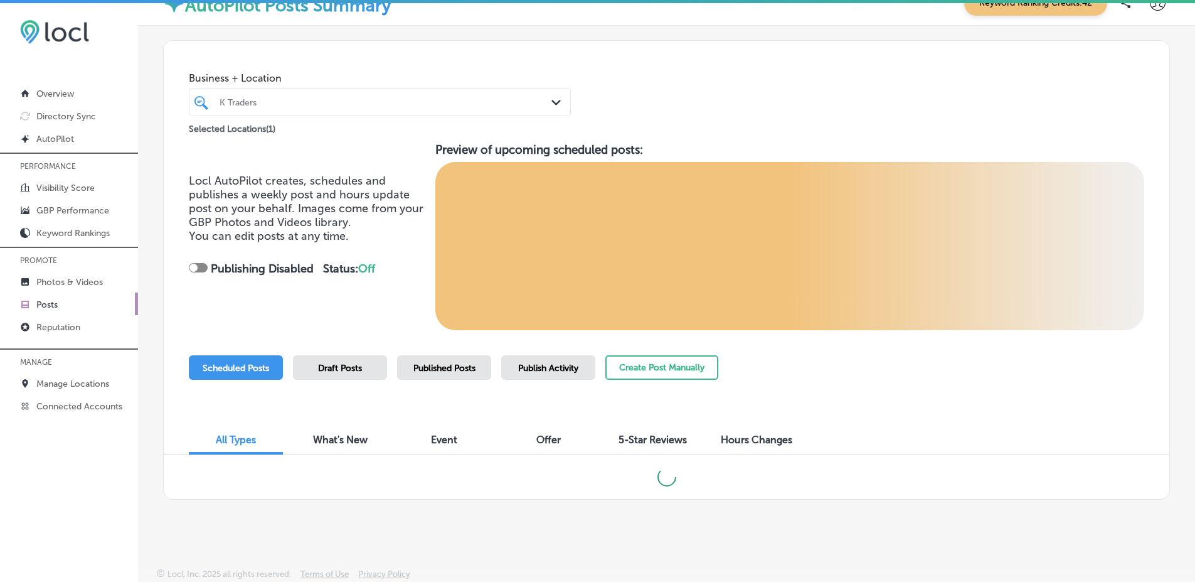
scroll to position [3, 0]
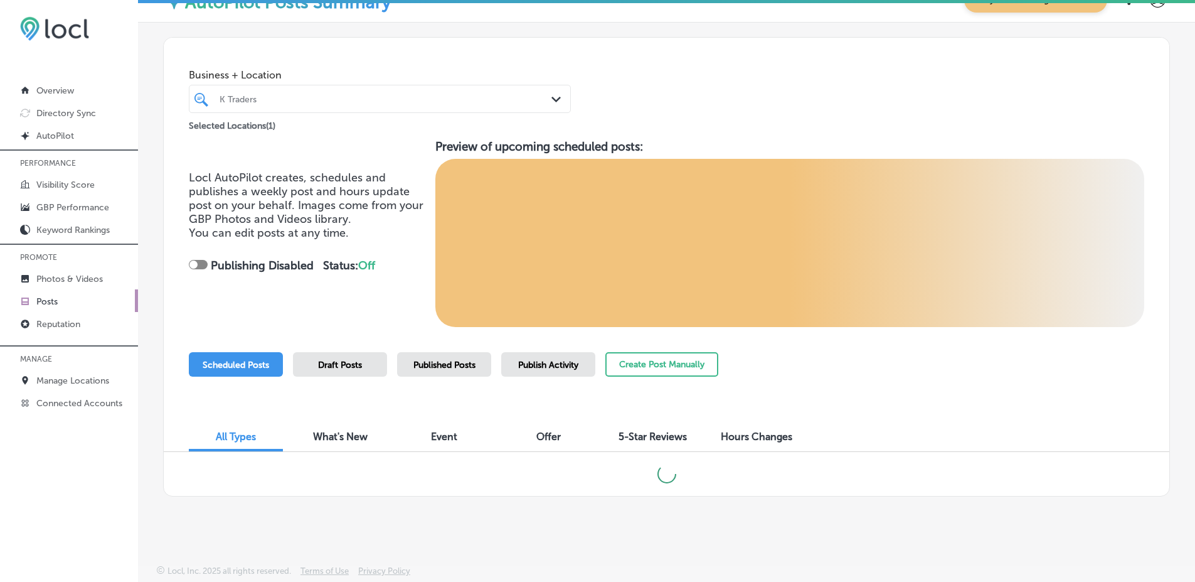
click at [341, 275] on div "Locl AutoPilot creates, schedules and publishes a weekly post and hours update …" at bounding box center [307, 233] width 237 height 125
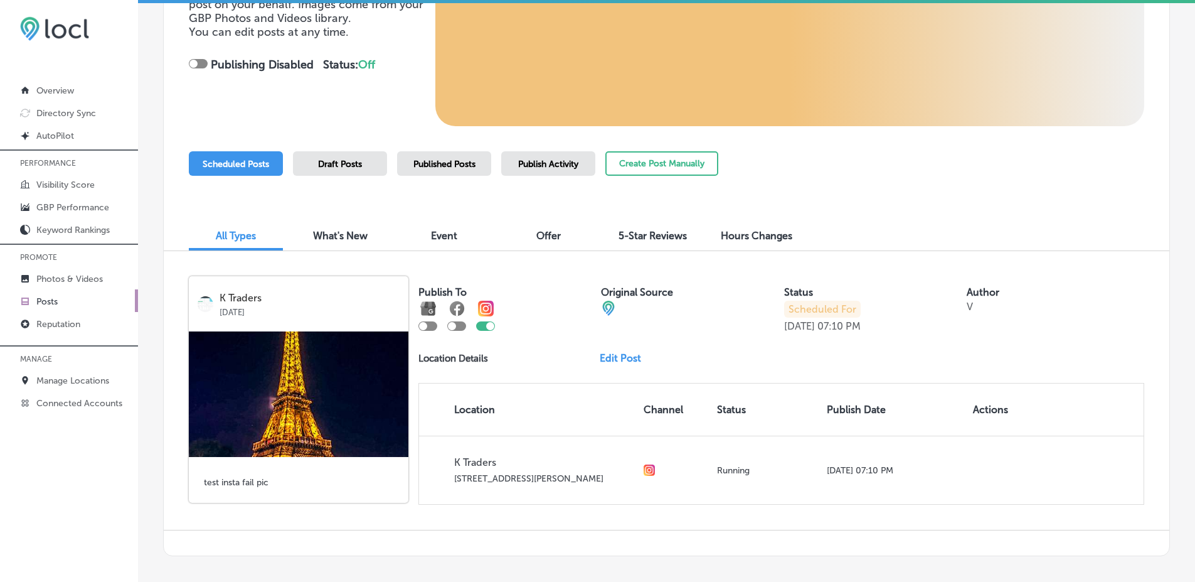
scroll to position [262, 0]
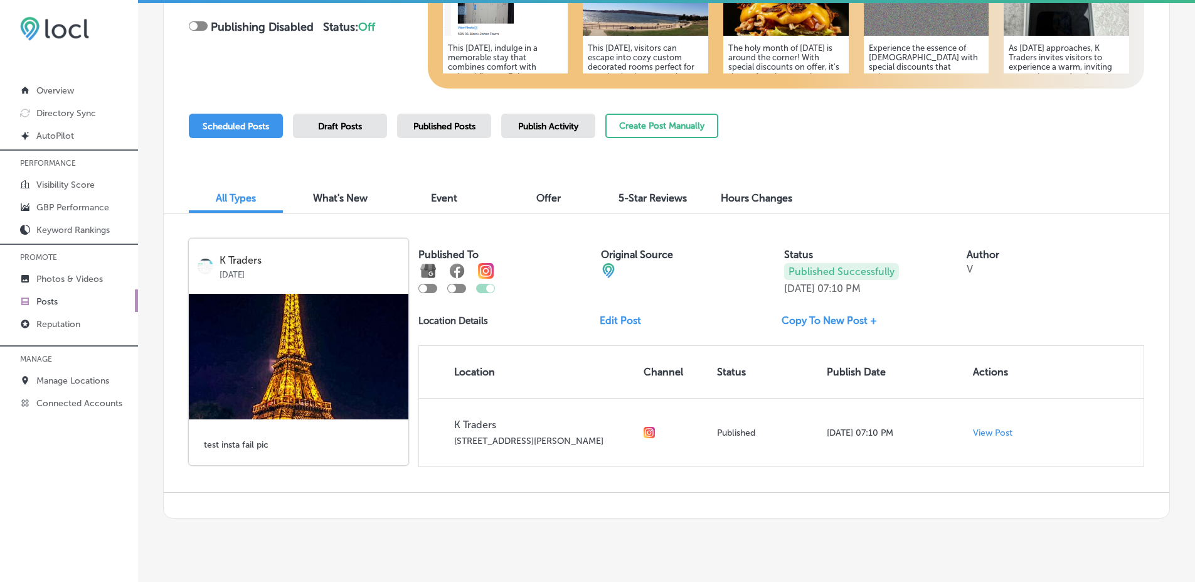
click at [428, 136] on div "Published Posts" at bounding box center [444, 126] width 94 height 24
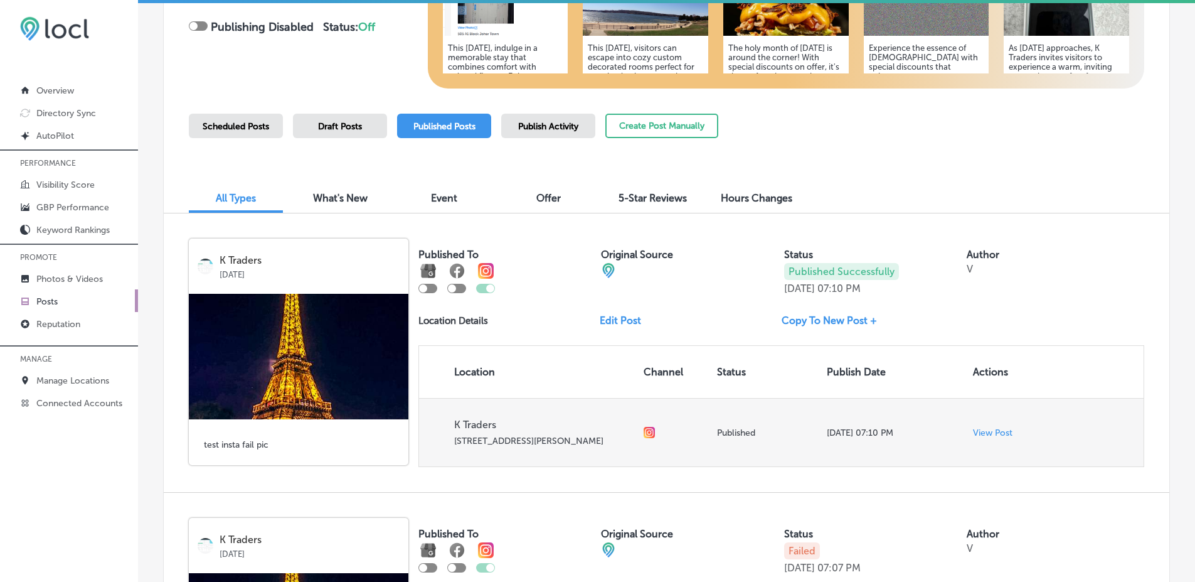
click at [985, 431] on p "View Post" at bounding box center [993, 432] width 40 height 11
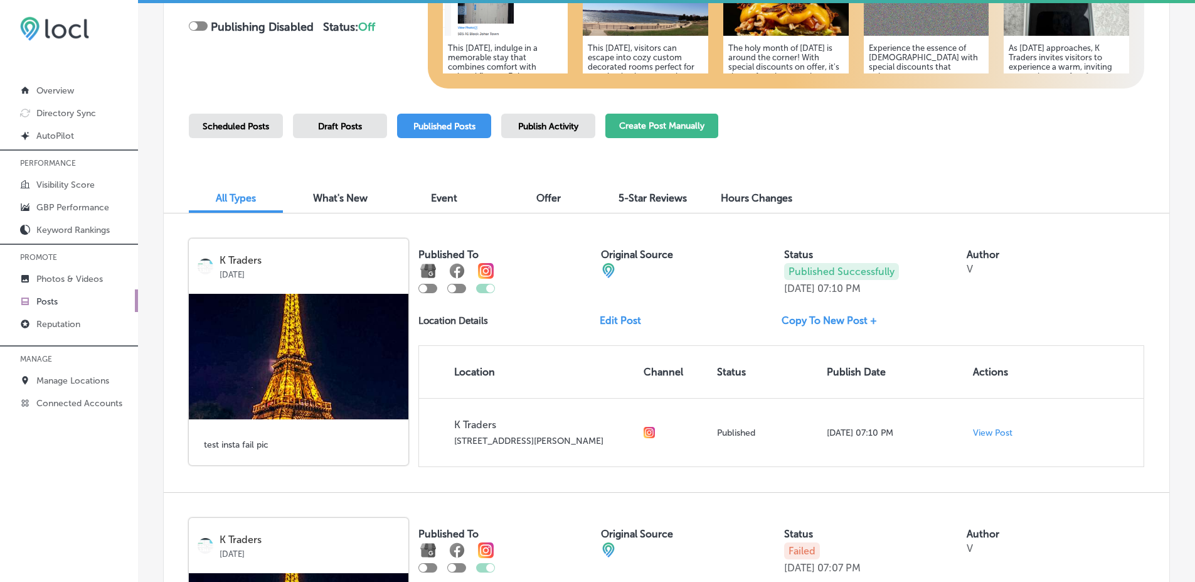
click at [659, 123] on button "Create Post Manually" at bounding box center [661, 126] width 113 height 24
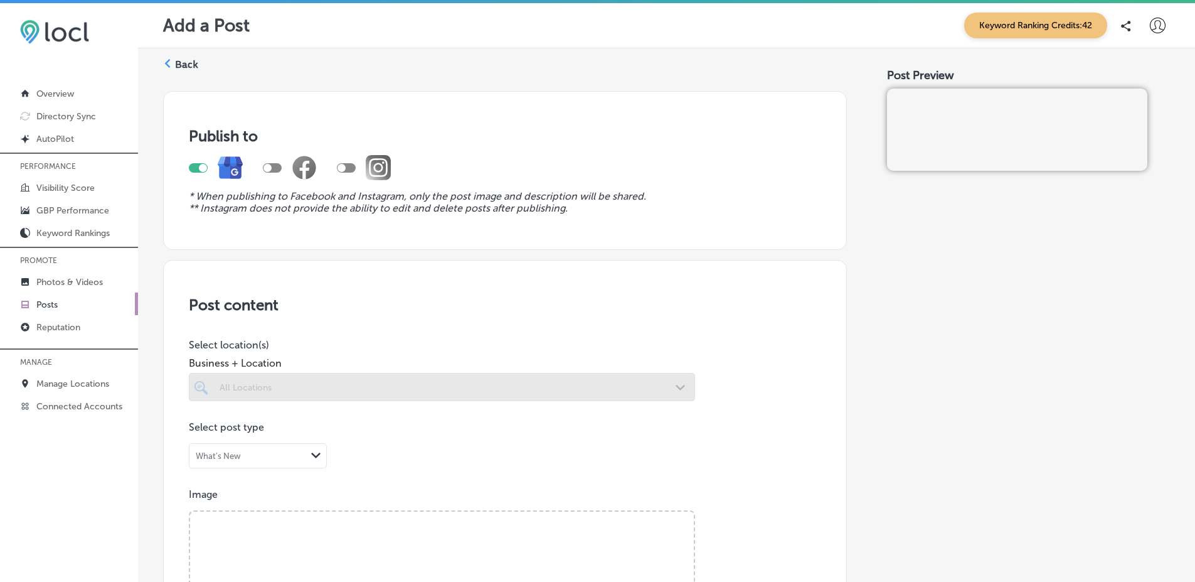
click at [343, 173] on div at bounding box center [364, 167] width 54 height 25
click at [336, 167] on div at bounding box center [505, 167] width 632 height 45
click at [359, 167] on div at bounding box center [364, 167] width 54 height 25
click at [194, 166] on div at bounding box center [198, 167] width 19 height 9
checkbox input "false"
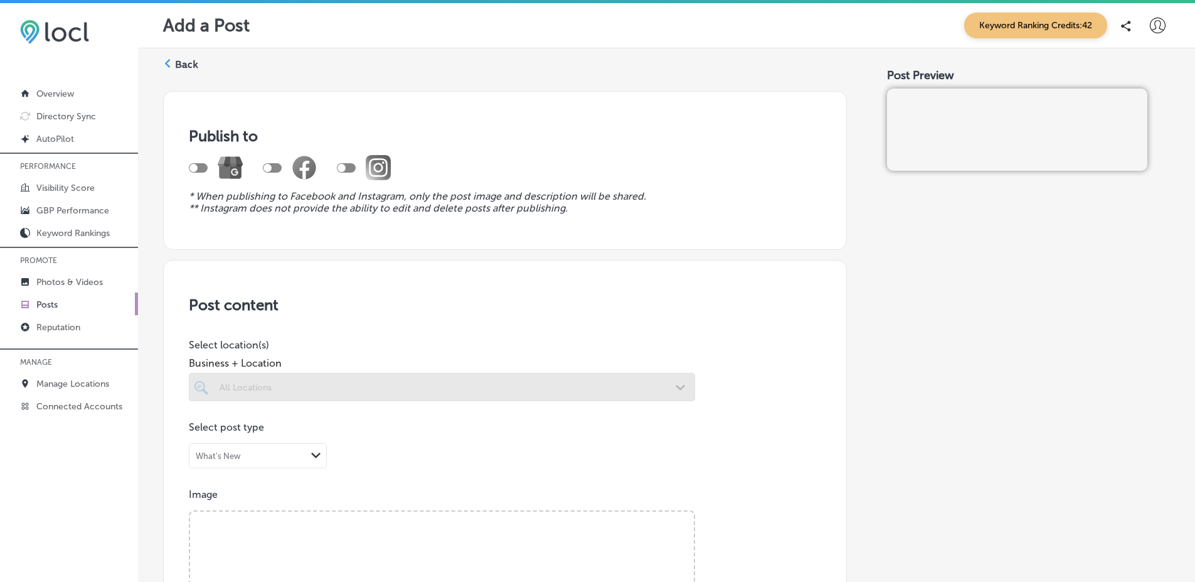
click at [354, 165] on div at bounding box center [346, 167] width 19 height 9
checkbox input "true"
click at [324, 385] on div at bounding box center [442, 387] width 506 height 28
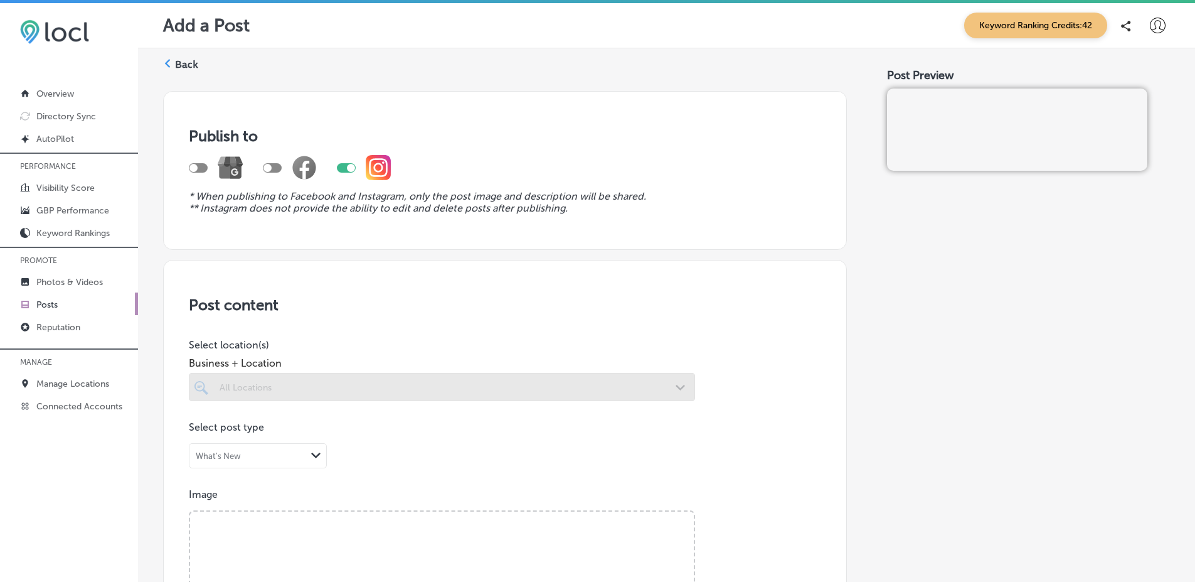
click at [324, 385] on div at bounding box center [442, 387] width 506 height 28
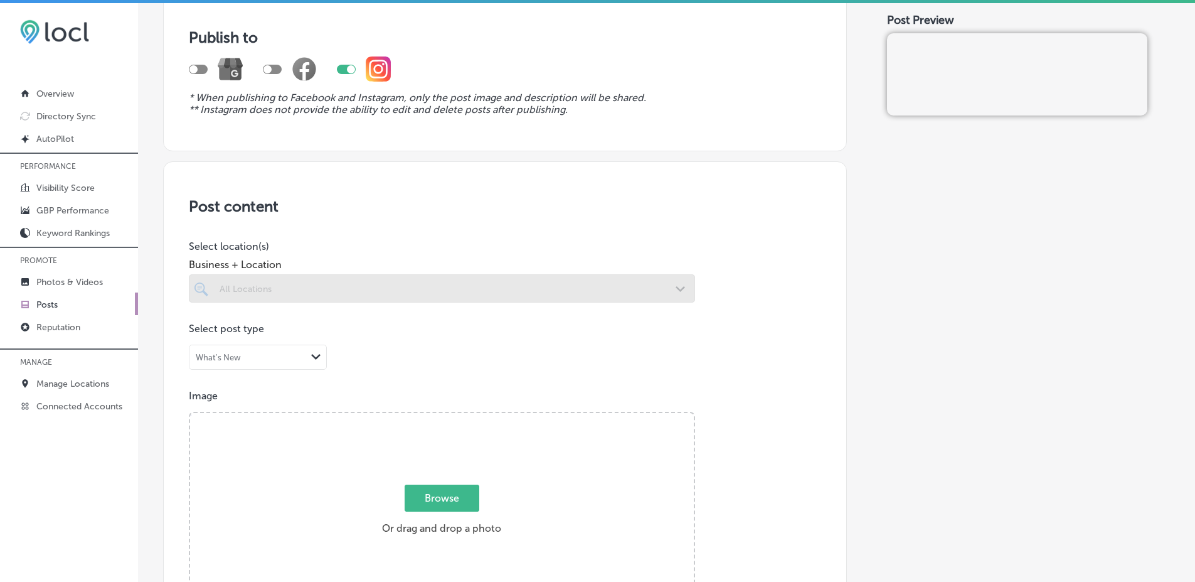
scroll to position [95, 0]
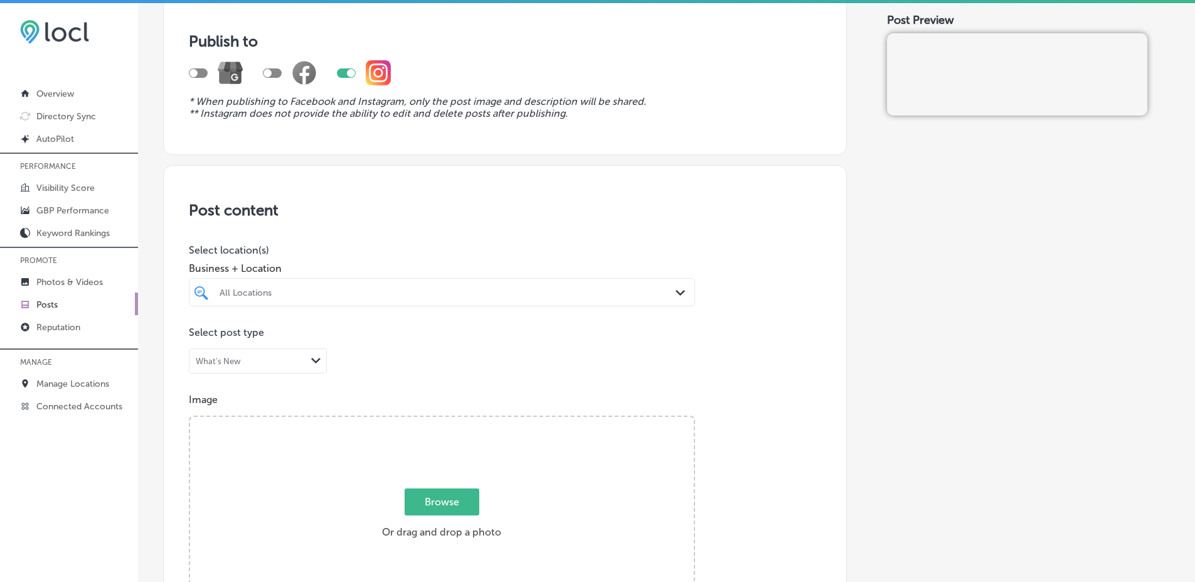
click at [425, 504] on span "Browse" at bounding box center [442, 501] width 75 height 27
click at [425, 420] on input "Browse Or drag and drop a photo" at bounding box center [442, 419] width 504 height 4
type input "C:\fakepath\IMG_5240-2.jpg"
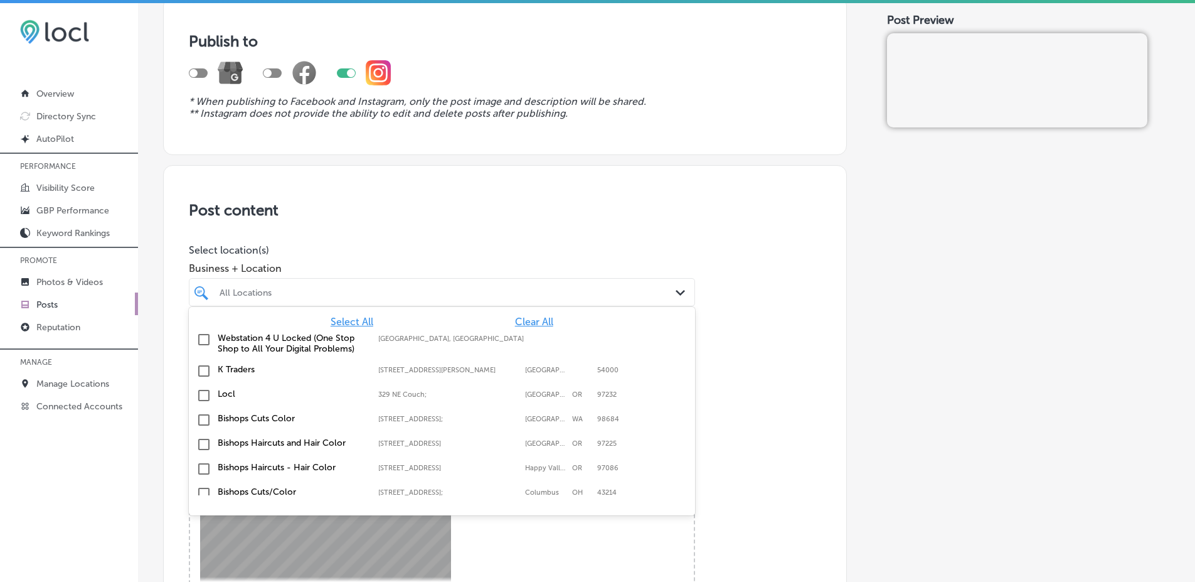
click at [425, 292] on div "All Locations" at bounding box center [448, 292] width 457 height 11
click at [302, 363] on div "K Traders [STREET_ADDRESS][PERSON_NAME][PERSON_NAME]" at bounding box center [442, 370] width 496 height 19
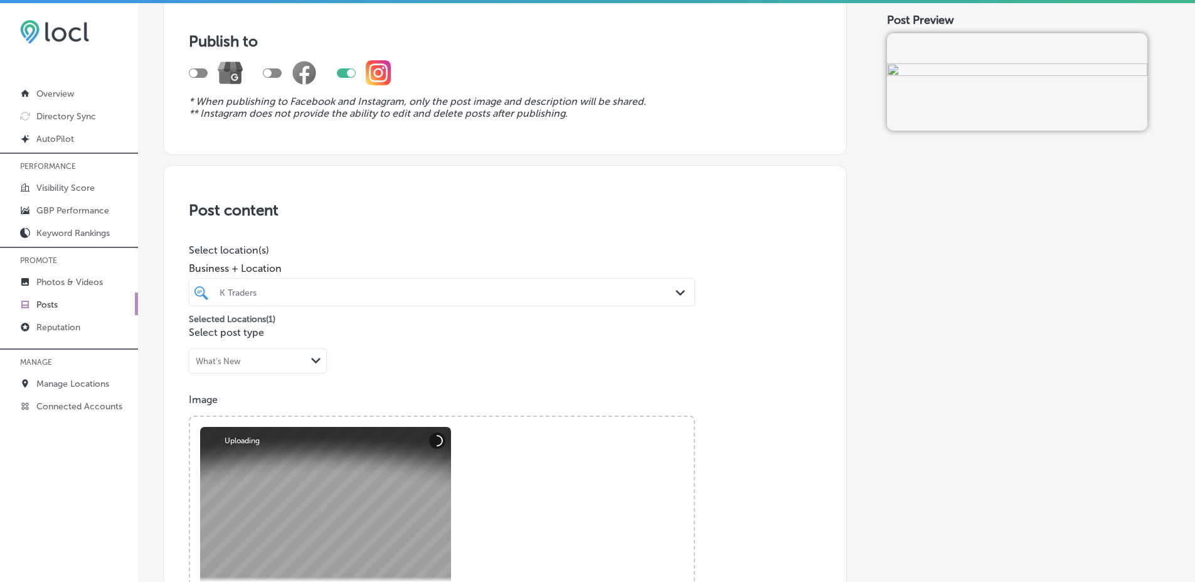
click at [433, 220] on div "Post content Select location(s) Business + Location K Traders Path Created with…" at bounding box center [505, 574] width 684 height 818
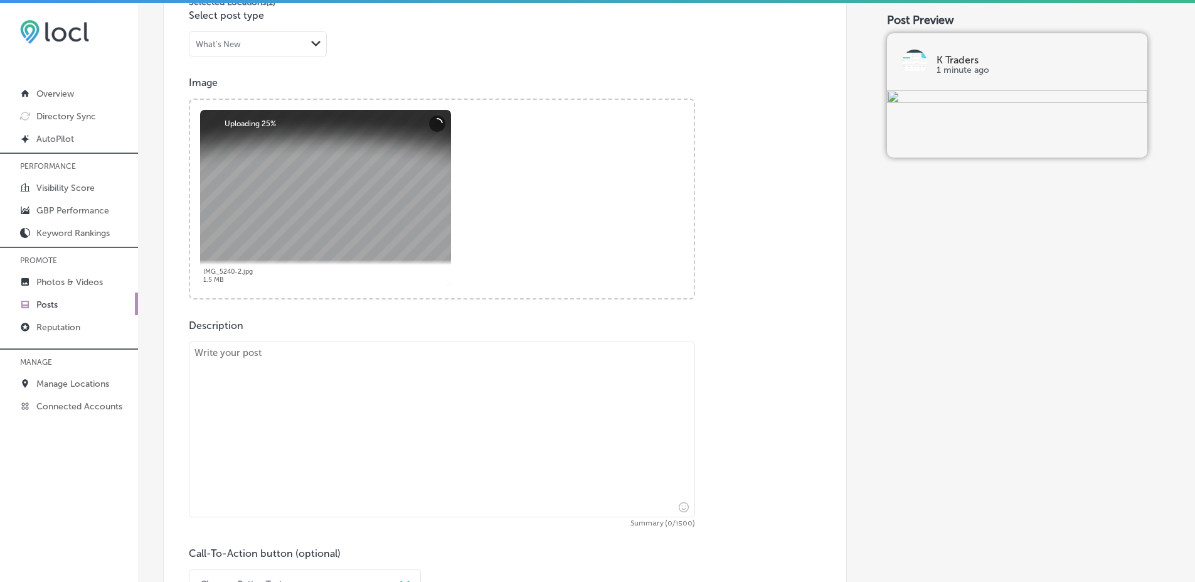
scroll to position [430, 0]
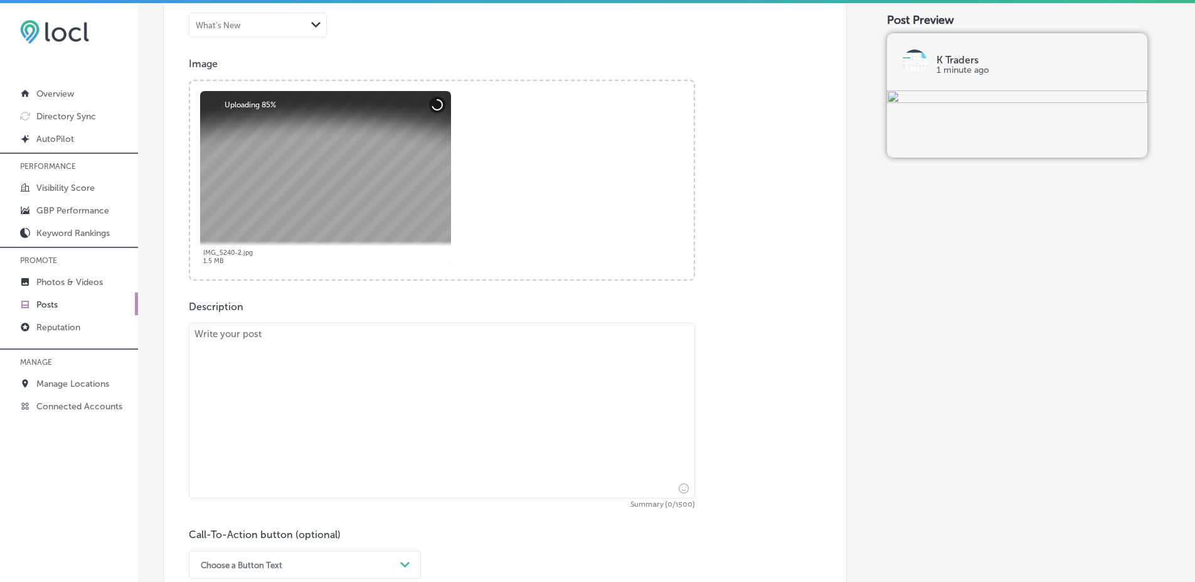
click at [409, 343] on textarea at bounding box center [442, 410] width 506 height 176
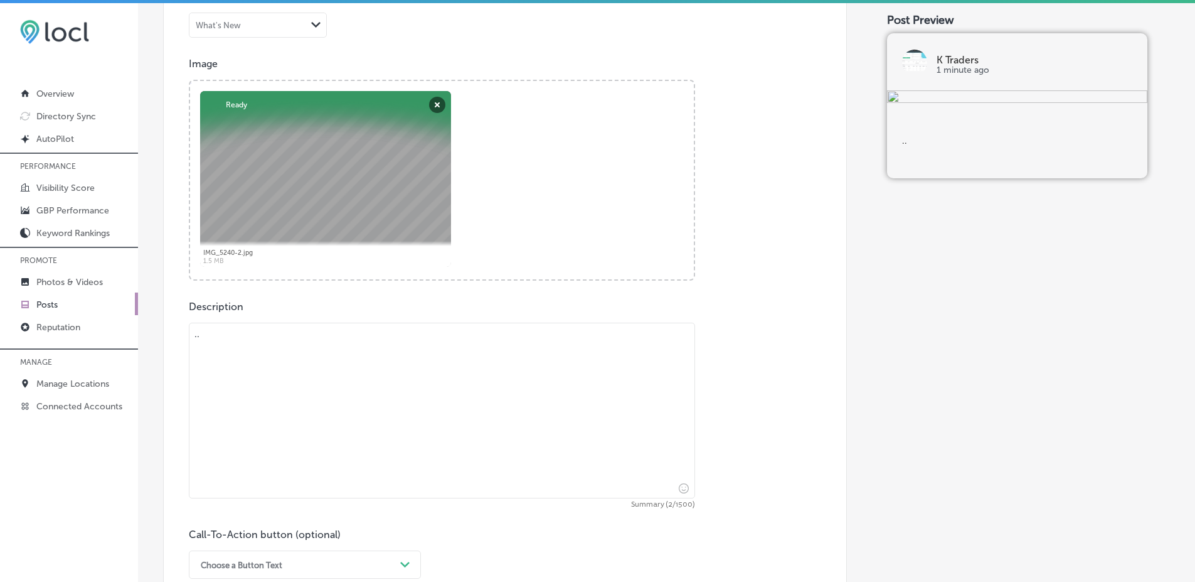
scroll to position [900, 0]
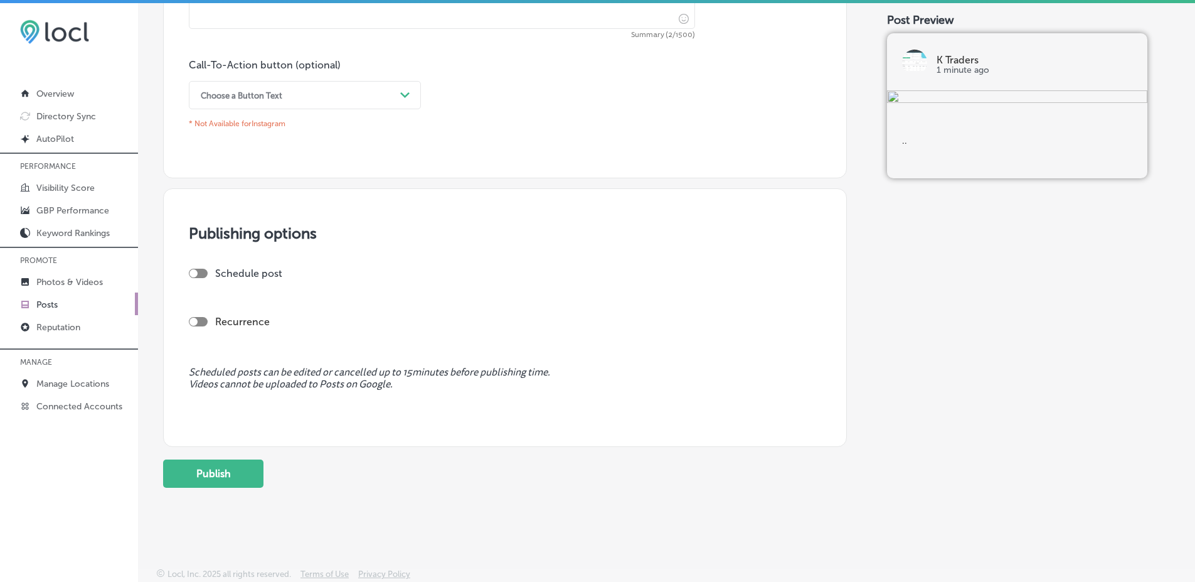
type textarea "."
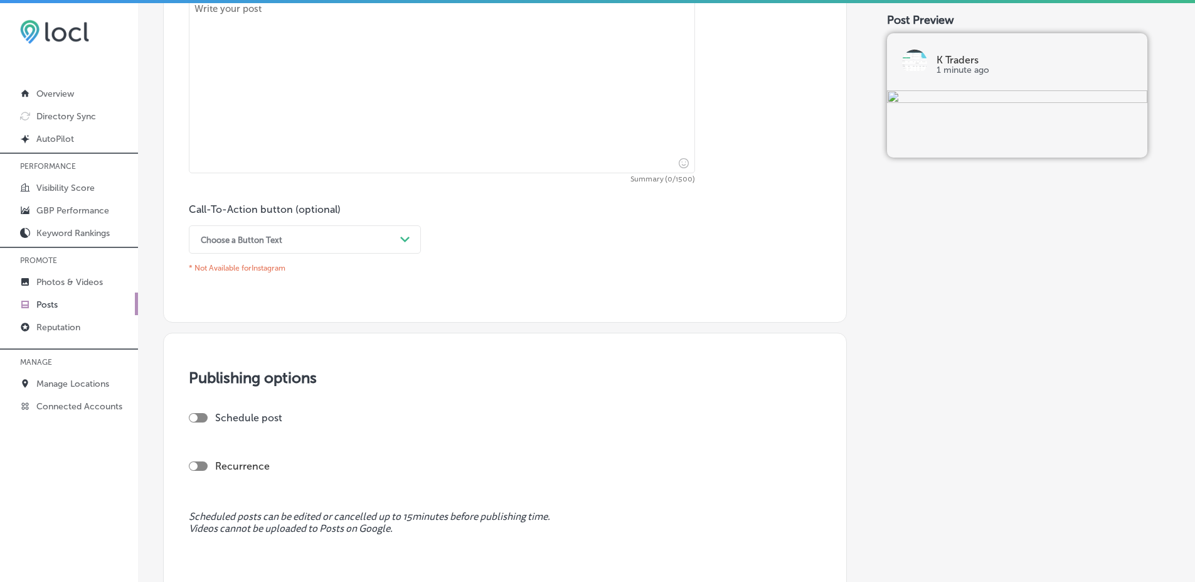
click at [285, 359] on div "Publishing options Schedule post Recurrence Scheduled posts can be edited or ca…" at bounding box center [505, 461] width 684 height 258
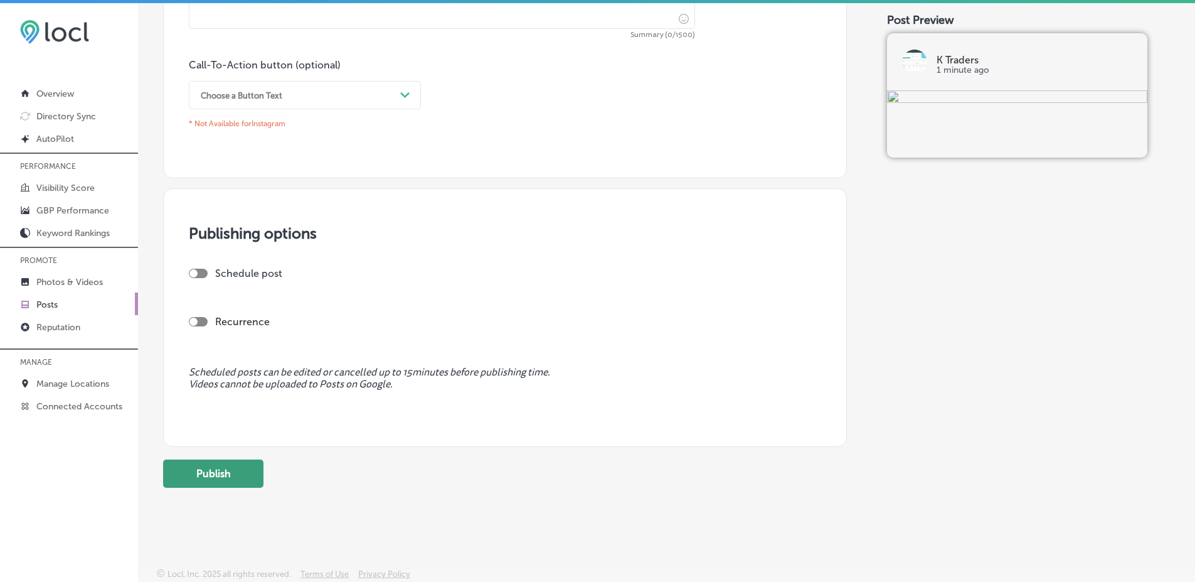
click at [238, 475] on button "Publish" at bounding box center [213, 473] width 100 height 28
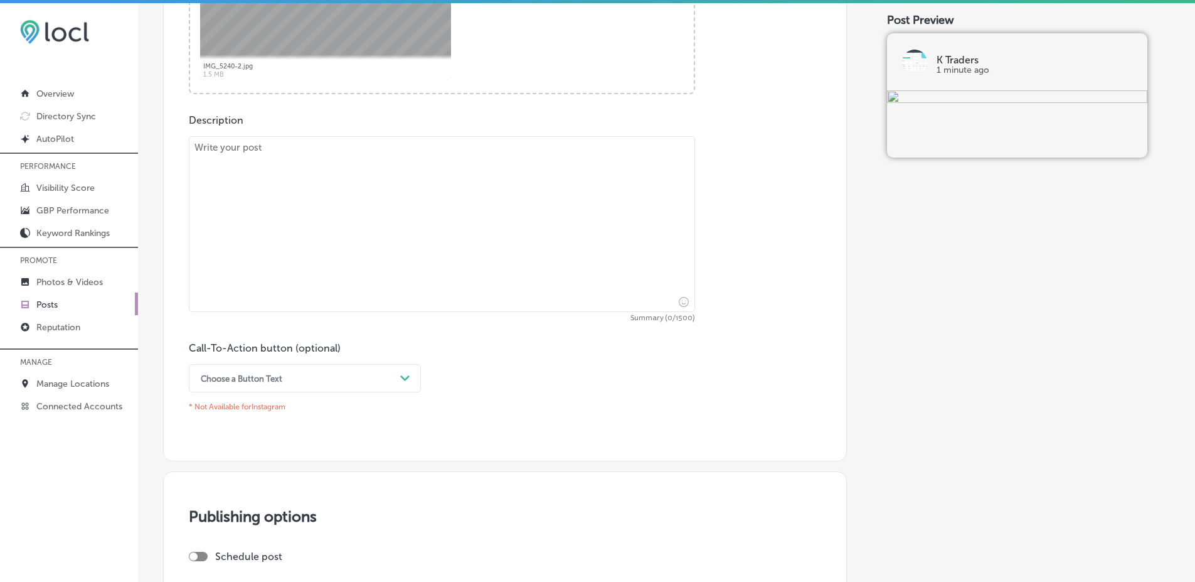
scroll to position [576, 0]
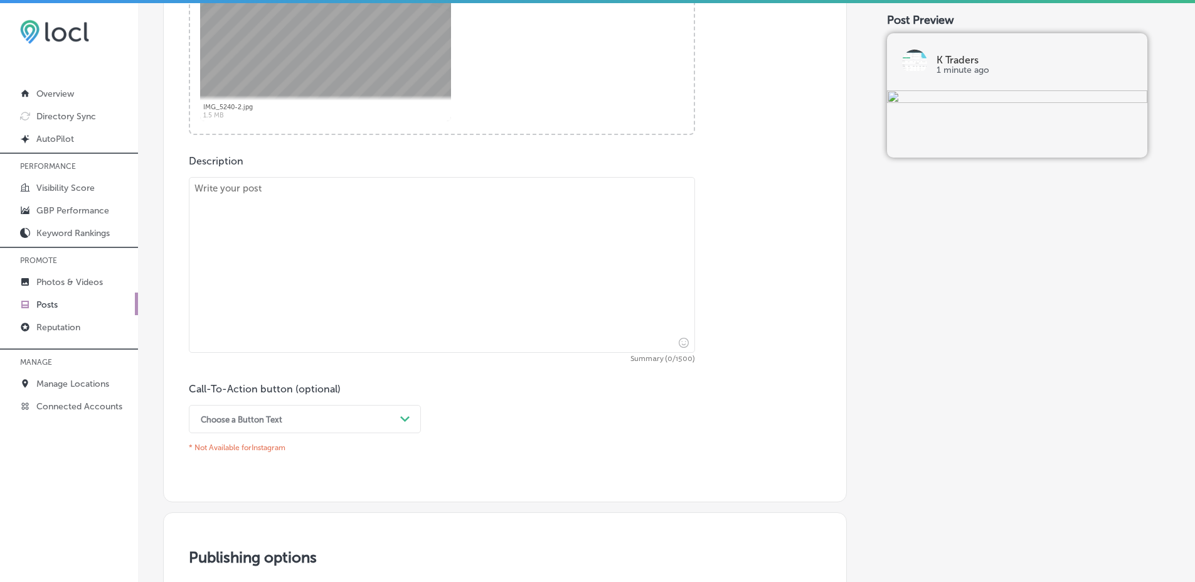
click at [359, 252] on textarea at bounding box center [442, 265] width 506 height 176
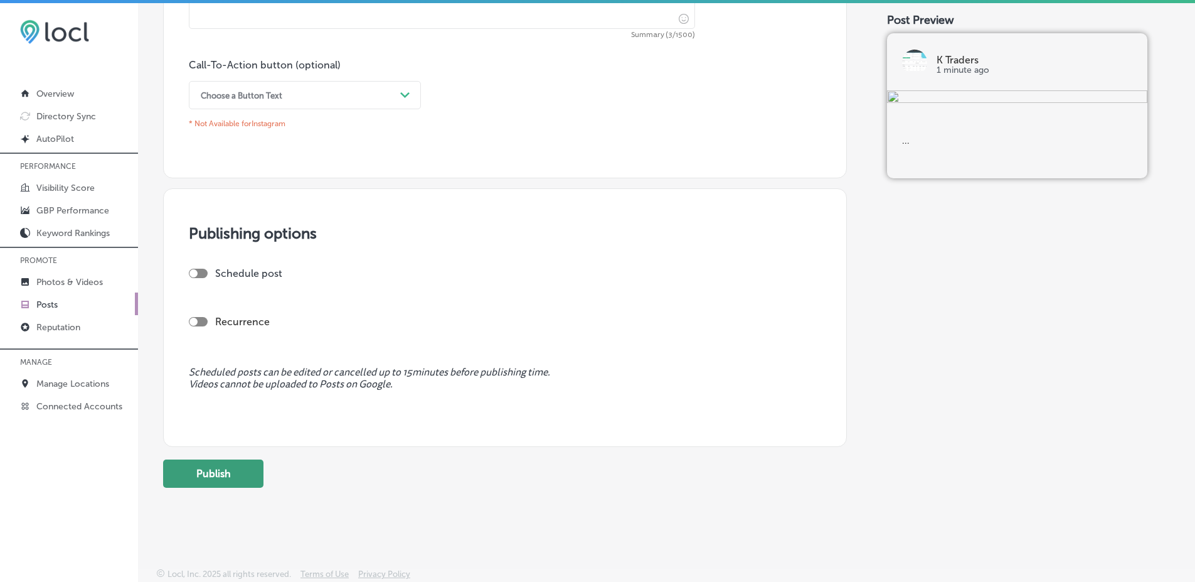
type textarea "..."
click at [234, 477] on button "Publish" at bounding box center [213, 473] width 100 height 28
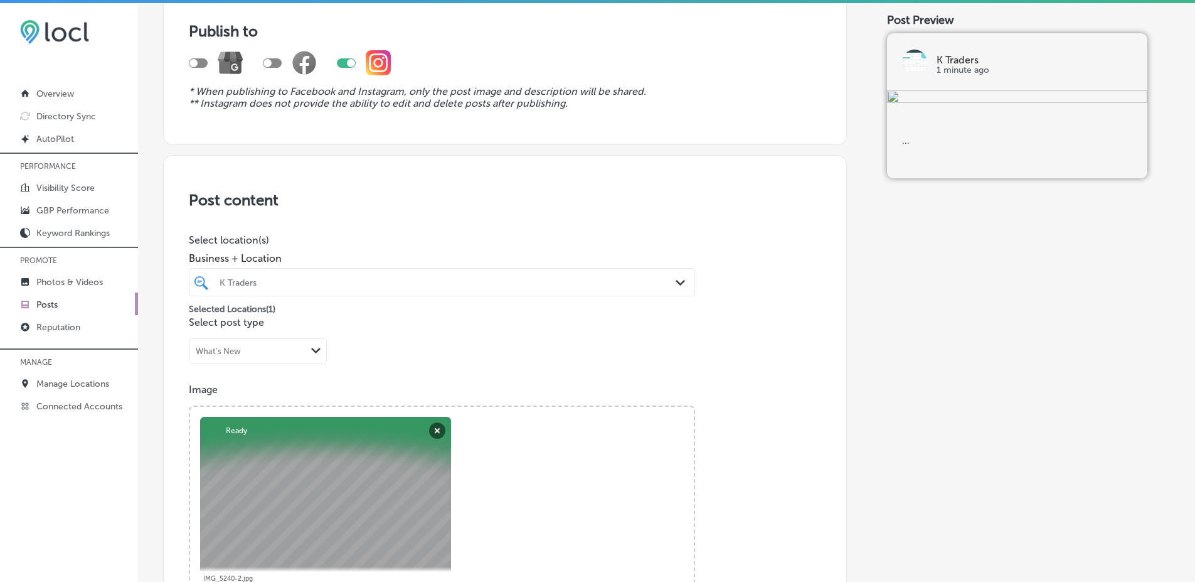
scroll to position [301, 0]
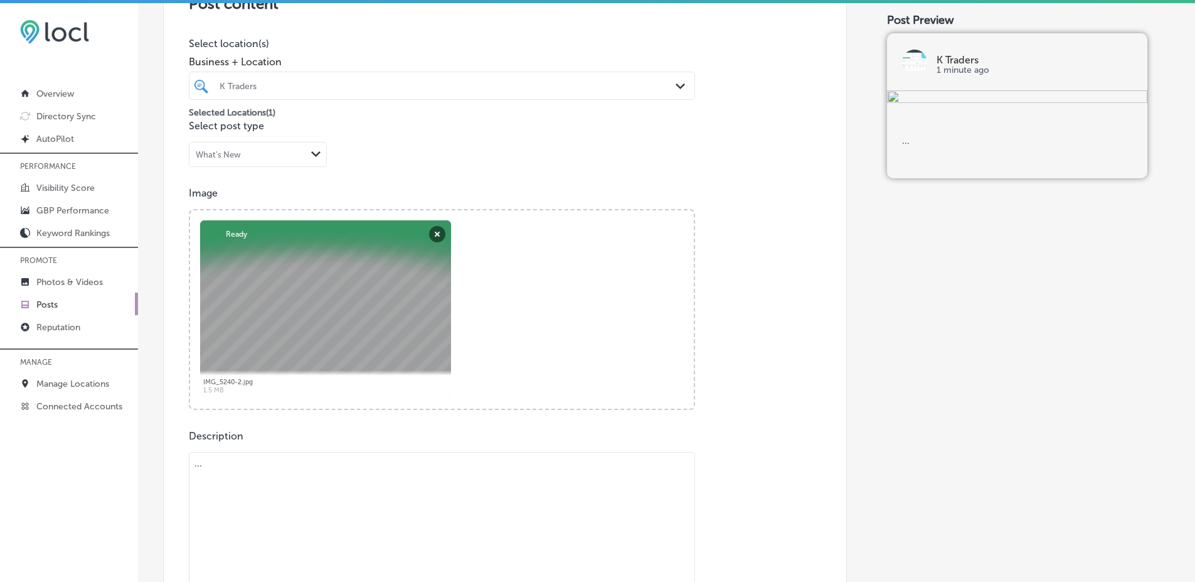
click at [784, 261] on div "Image Powered by PQINA Browse Or drag and drop a photo IMG_5240-2.jpg Abort Ret…" at bounding box center [505, 298] width 632 height 223
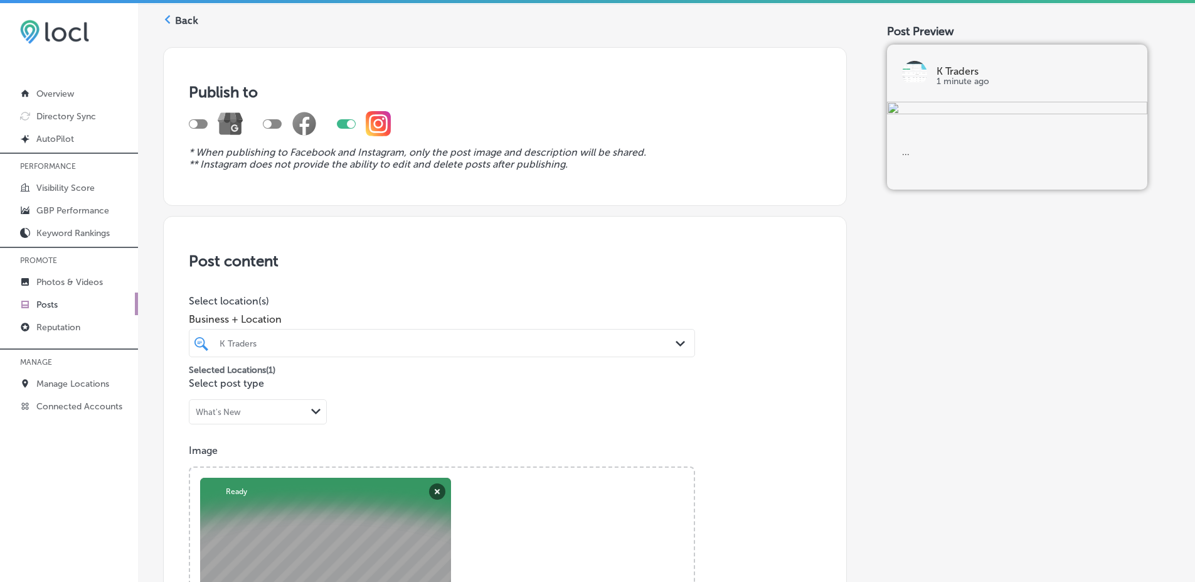
scroll to position [0, 0]
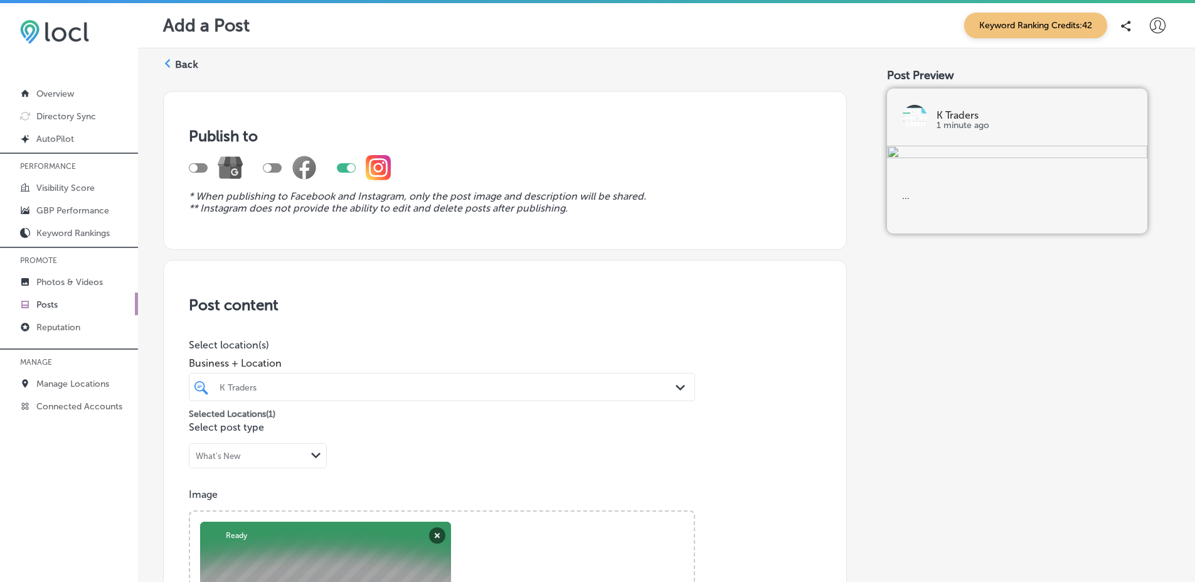
click at [189, 64] on label "Back" at bounding box center [186, 65] width 23 height 14
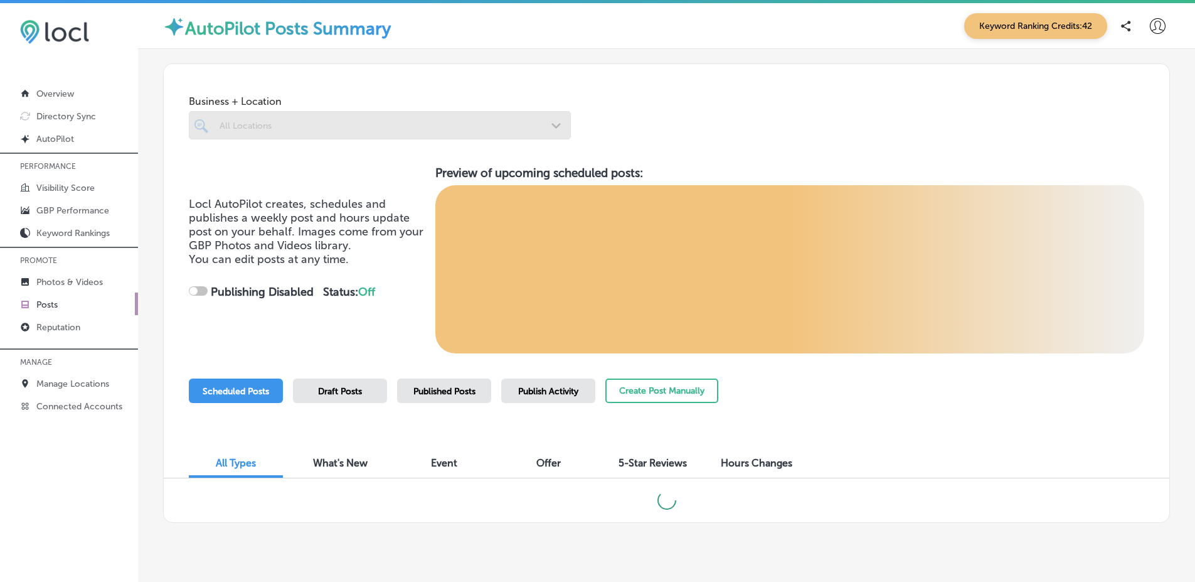
click at [426, 407] on div "Scheduled Posts Draft Posts Published Posts Publish Activity Create Post Manual…" at bounding box center [453, 406] width 529 height 57
click at [428, 398] on div "Published Posts" at bounding box center [444, 390] width 94 height 24
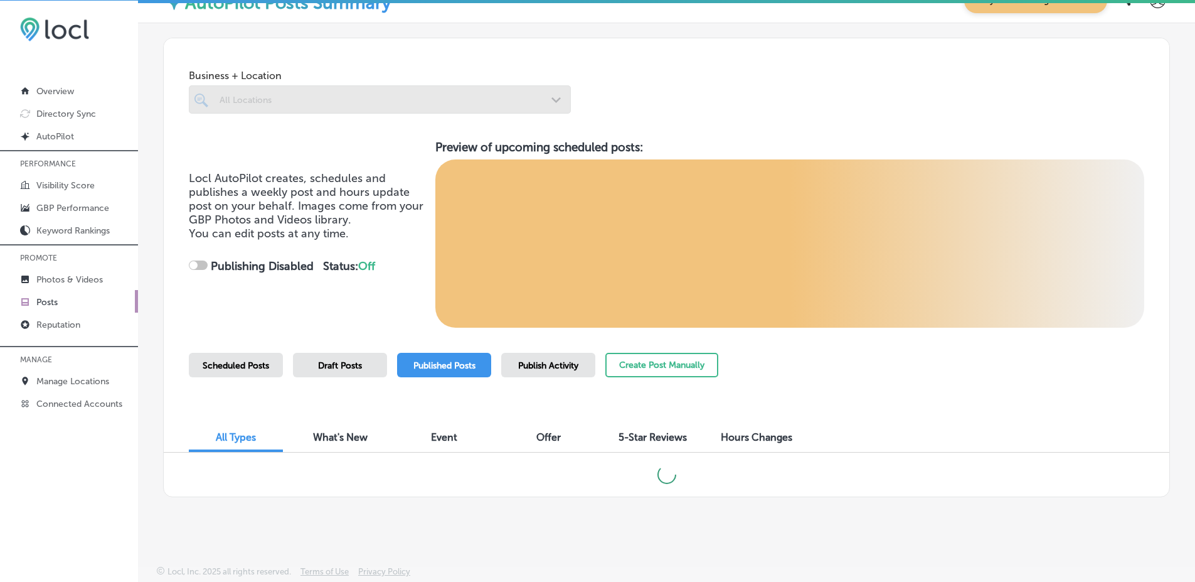
scroll to position [3, 0]
click at [396, 335] on div "Business + Location All Locations Path Created with Sketch. Locl AutoPilot crea…" at bounding box center [666, 266] width 1007 height 459
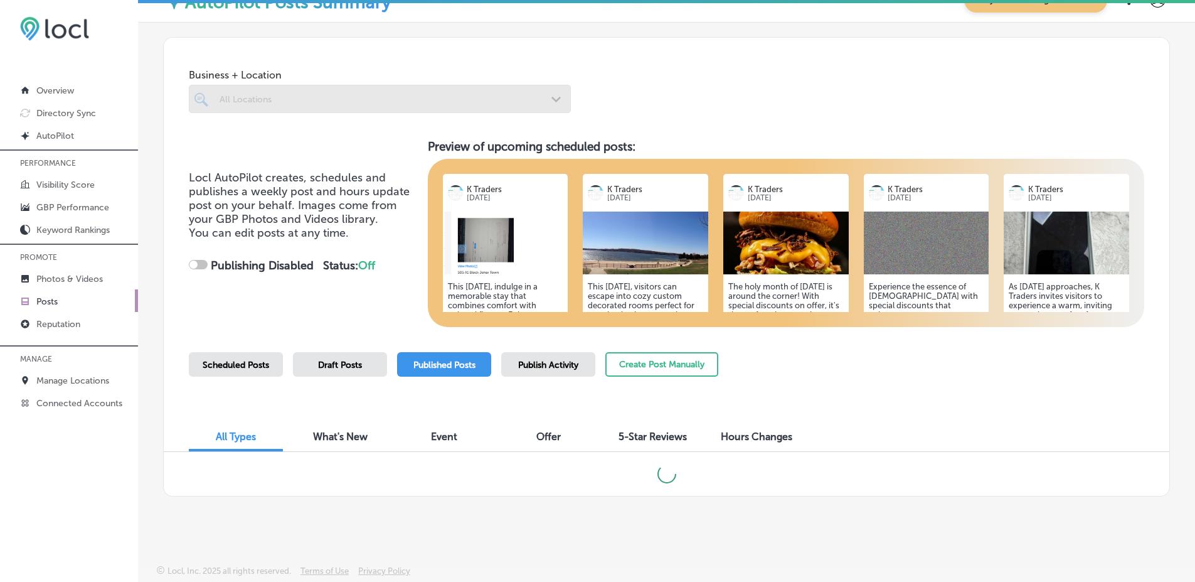
click at [593, 372] on div "Publish Activity" at bounding box center [548, 364] width 94 height 24
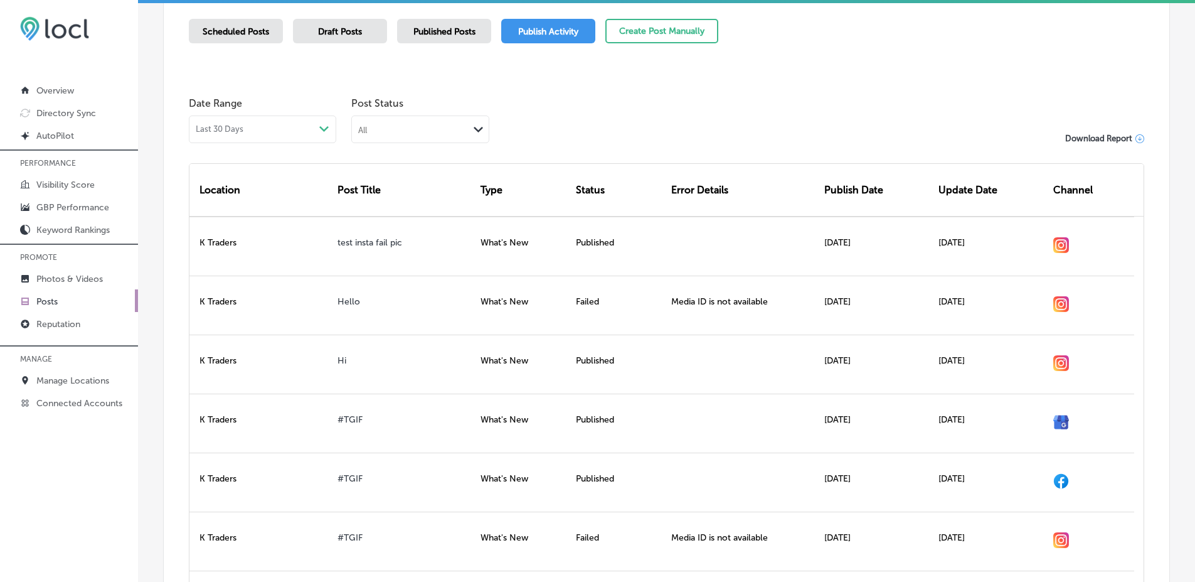
scroll to position [408, 0]
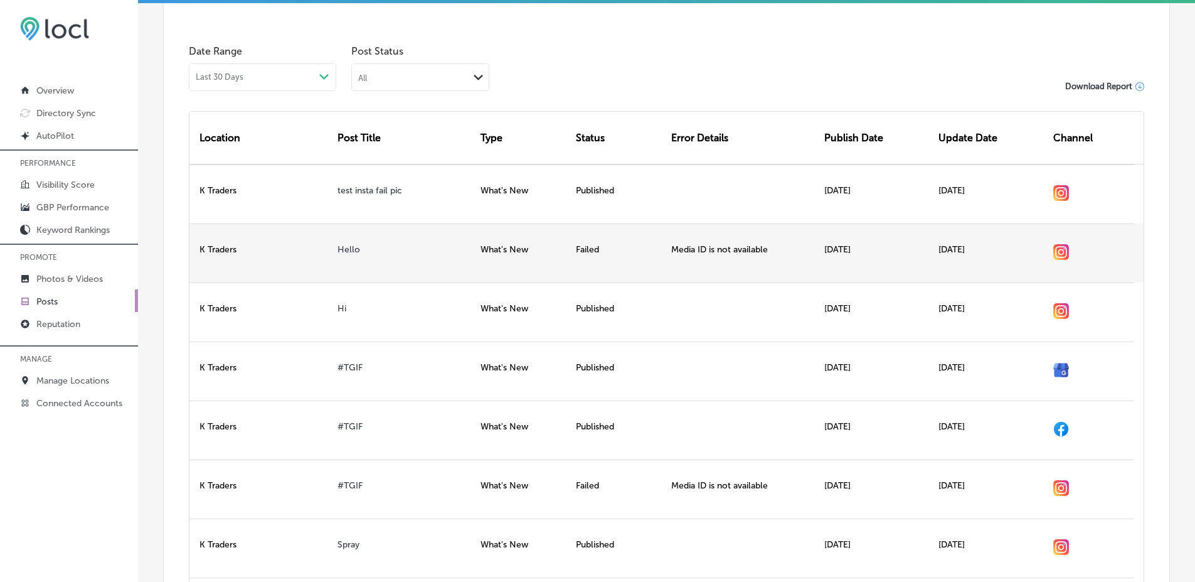
click at [684, 242] on div "Media ID is not available" at bounding box center [742, 252] width 152 height 59
click at [679, 244] on div "Media ID is not available" at bounding box center [742, 252] width 152 height 59
drag, startPoint x: 679, startPoint y: 244, endPoint x: 751, endPoint y: 246, distance: 71.5
click at [751, 246] on div "Media ID is not available" at bounding box center [742, 252] width 152 height 59
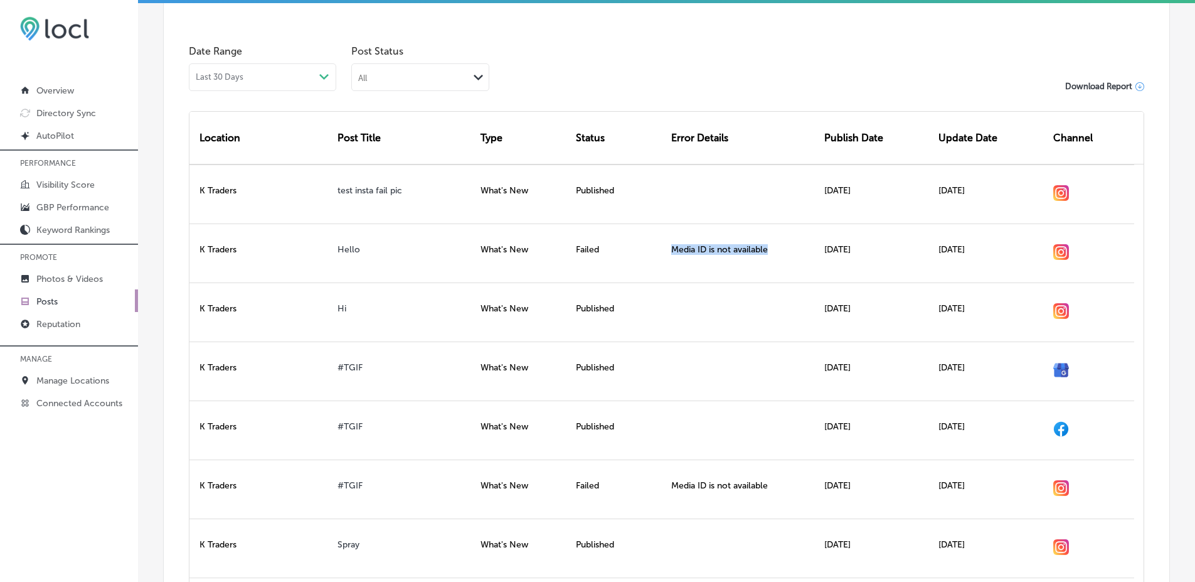
copy div "Media ID is not available"
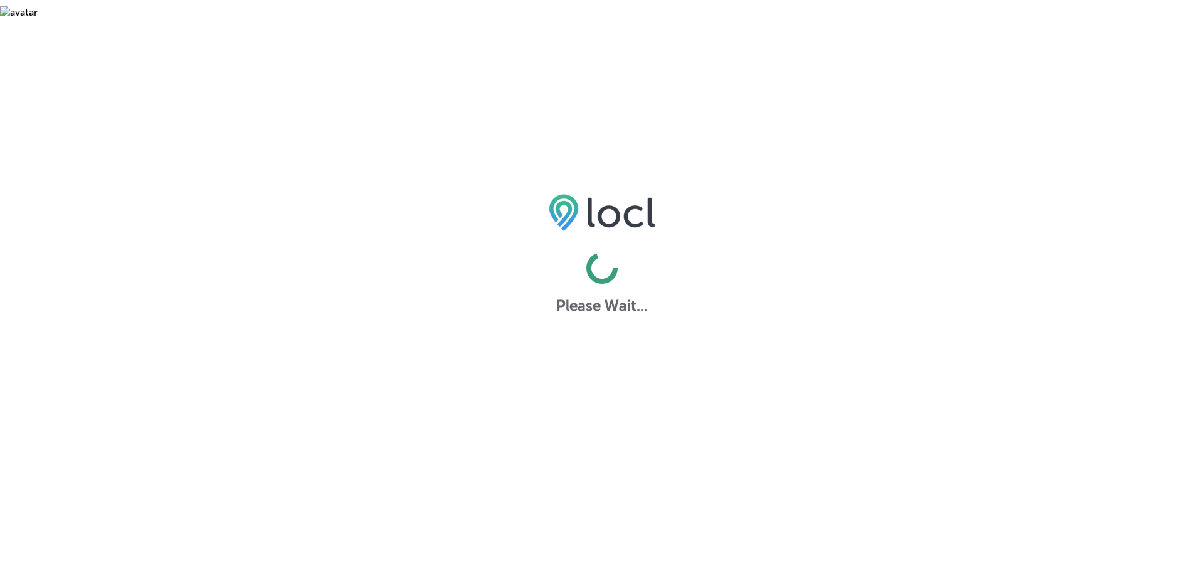
click at [676, 263] on div "Please Wait..." at bounding box center [602, 244] width 1204 height 140
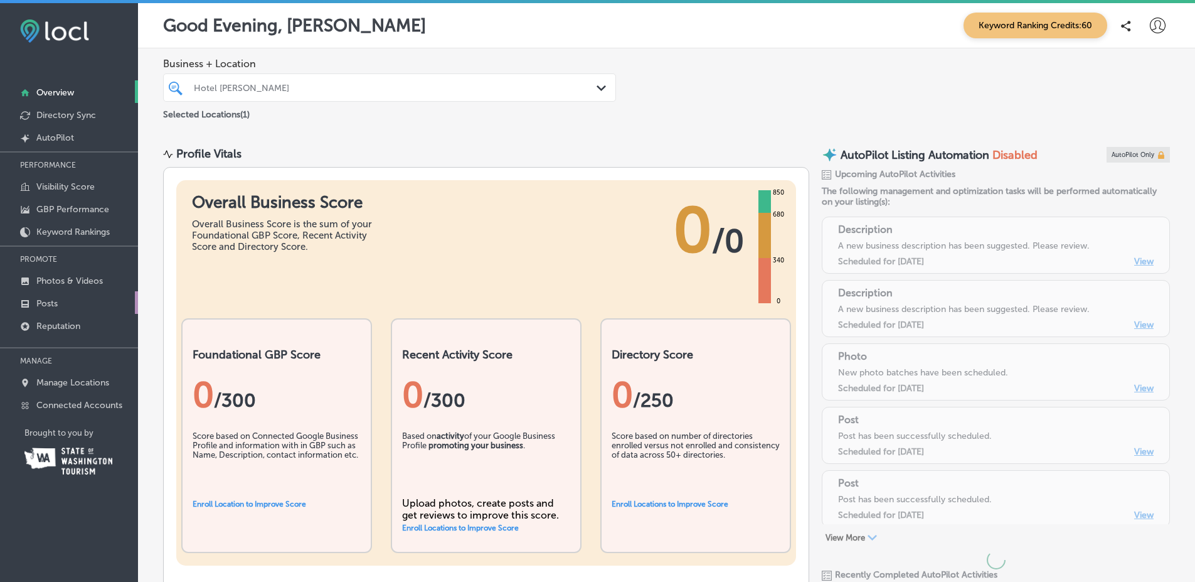
click at [85, 309] on link "Posts" at bounding box center [69, 302] width 138 height 23
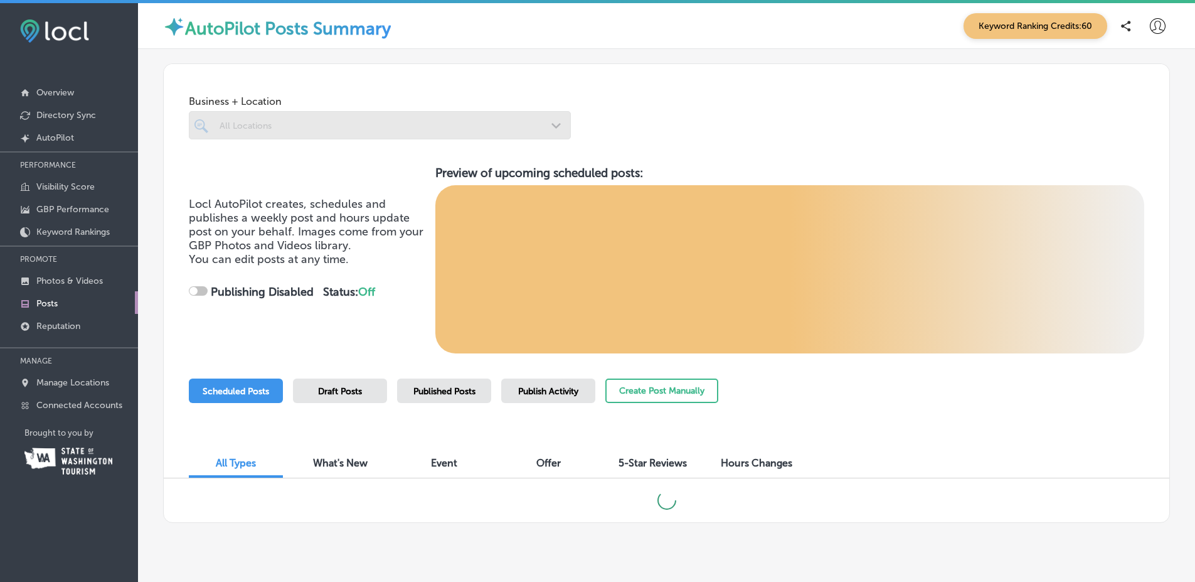
click at [584, 386] on div "Publish Activity" at bounding box center [548, 390] width 94 height 24
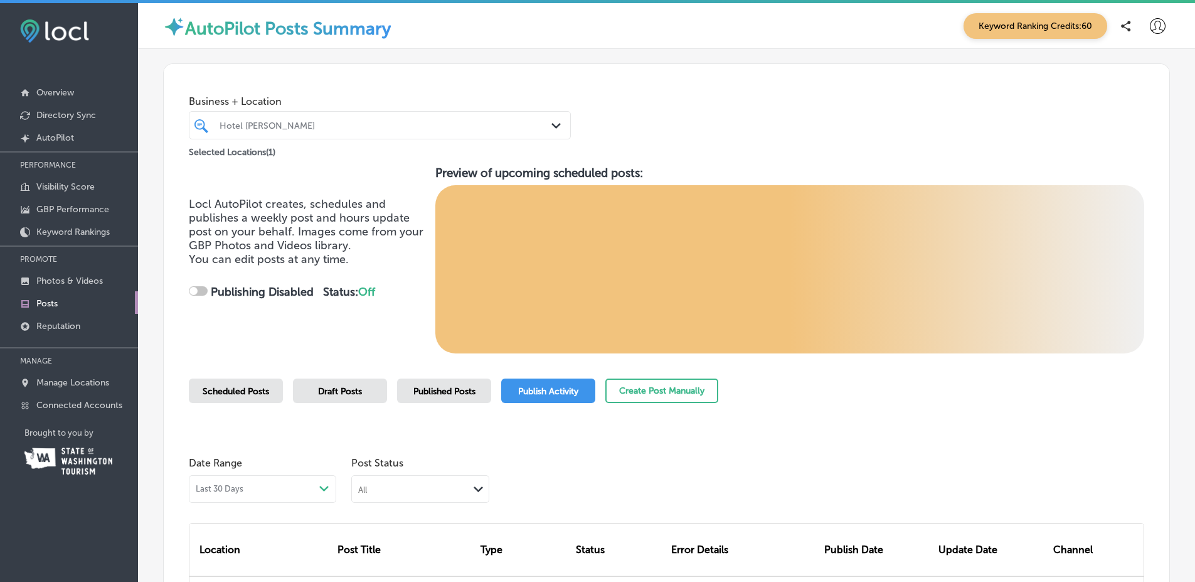
click at [1045, 413] on div "Scheduled Posts Draft Posts Published Posts Publish Activity Create Post Manual…" at bounding box center [666, 406] width 955 height 57
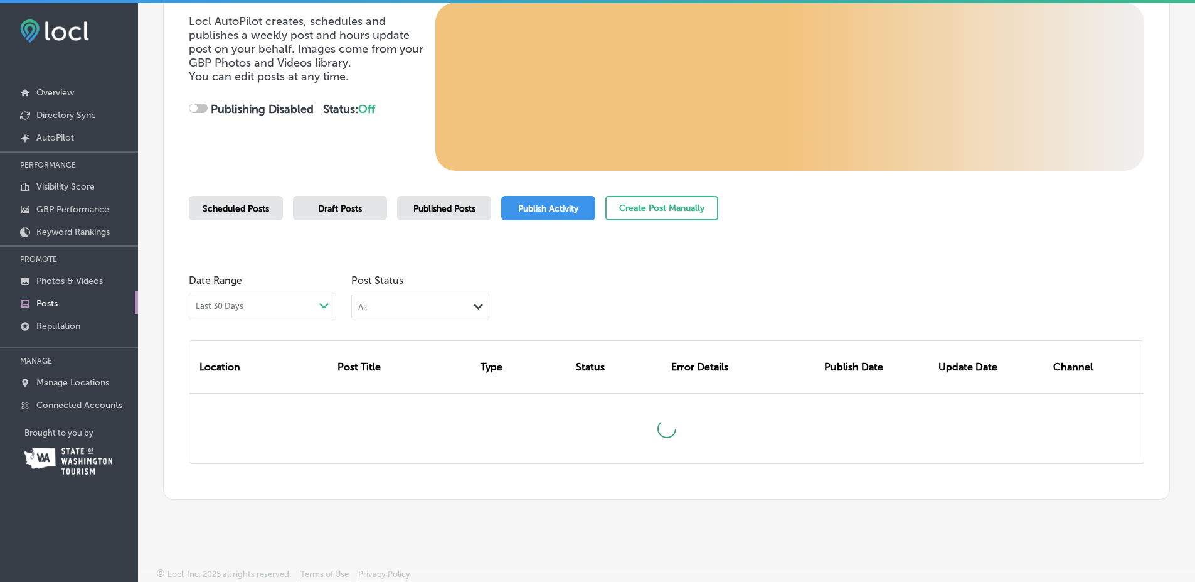
checkbox input "true"
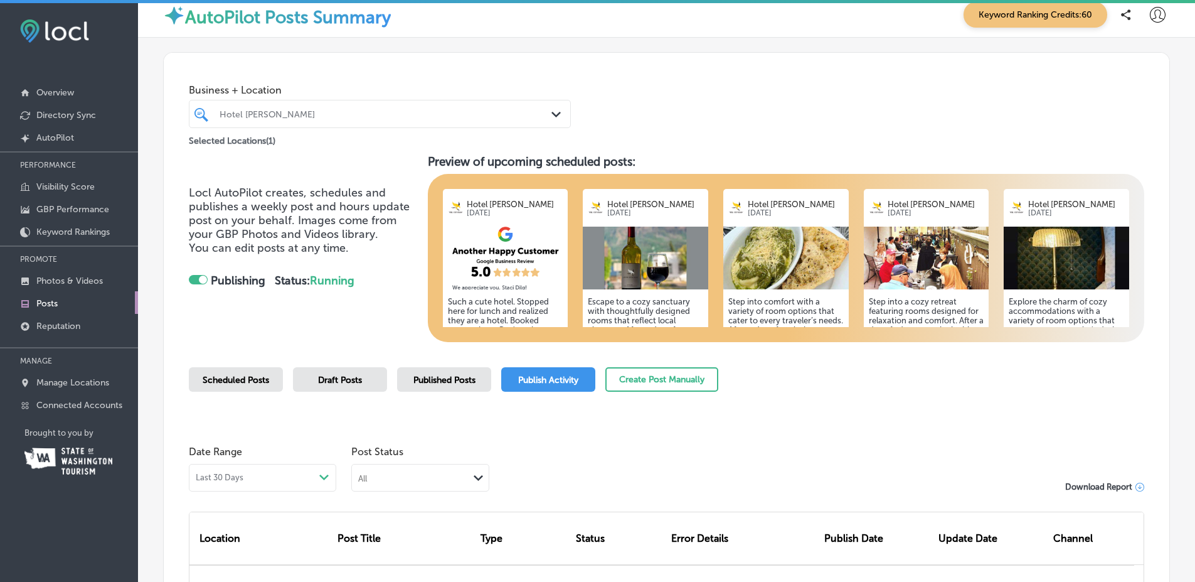
scroll to position [0, 0]
